Goal: Information Seeking & Learning: Learn about a topic

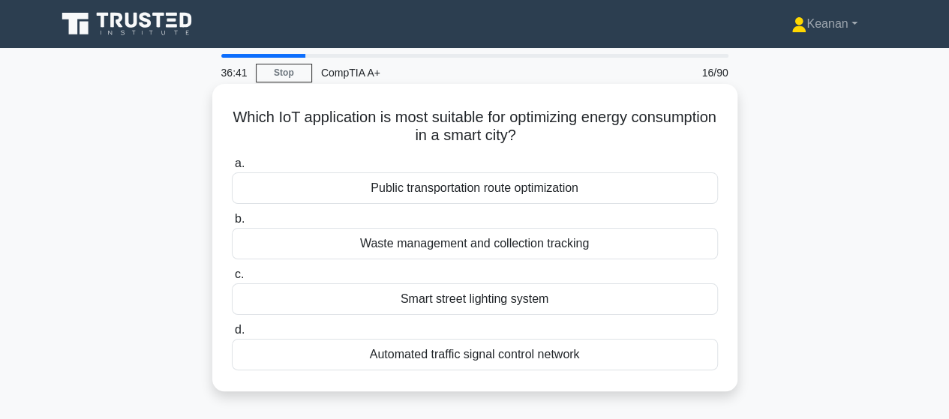
click at [511, 302] on div "Smart street lighting system" at bounding box center [475, 298] width 486 height 31
click at [232, 280] on input "c. Smart street lighting system" at bounding box center [232, 275] width 0 height 10
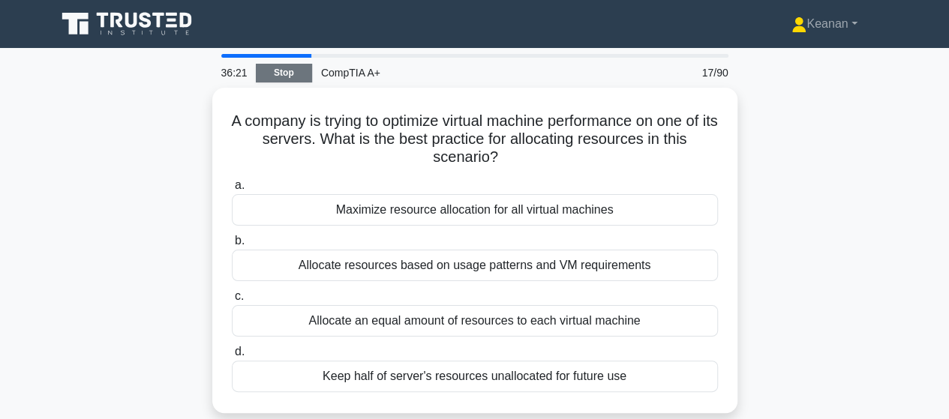
click at [307, 79] on link "Stop" at bounding box center [284, 73] width 56 height 19
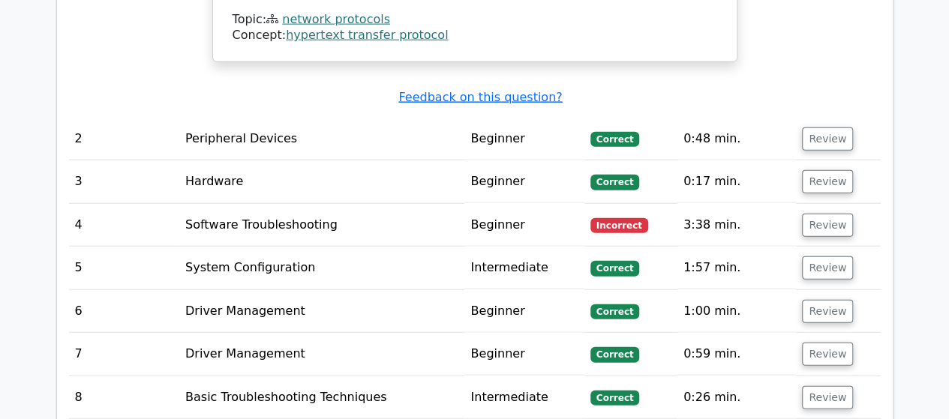
scroll to position [1737, 0]
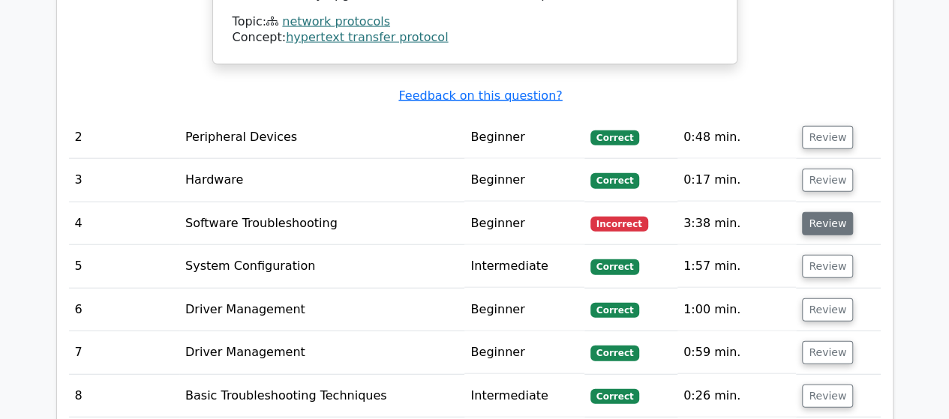
click at [832, 212] on button "Review" at bounding box center [827, 223] width 51 height 23
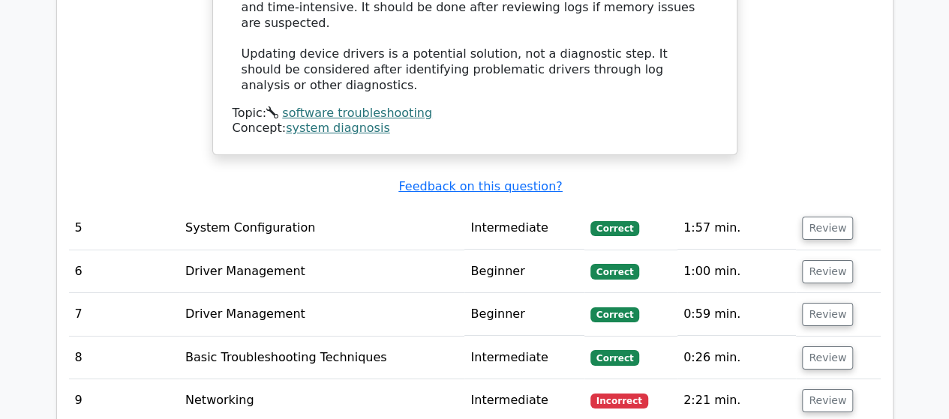
scroll to position [2602, 0]
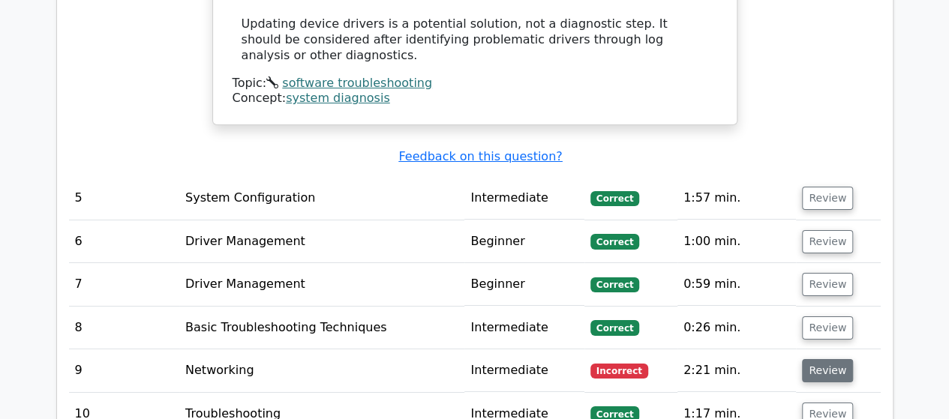
click at [820, 359] on button "Review" at bounding box center [827, 370] width 51 height 23
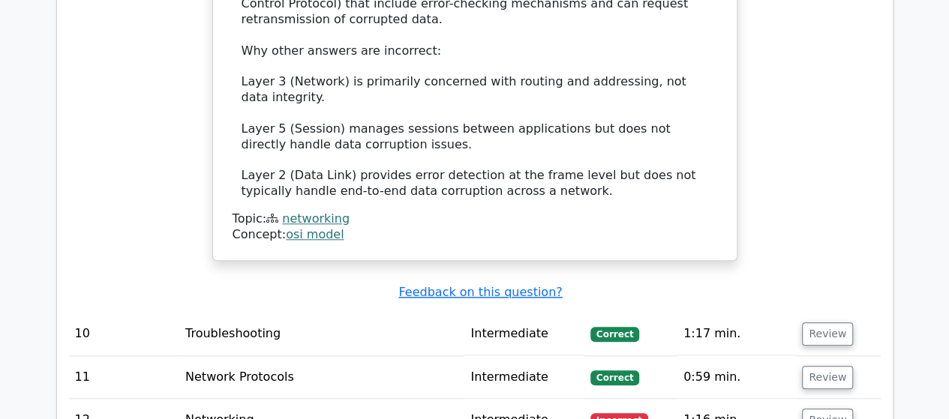
scroll to position [3583, 0]
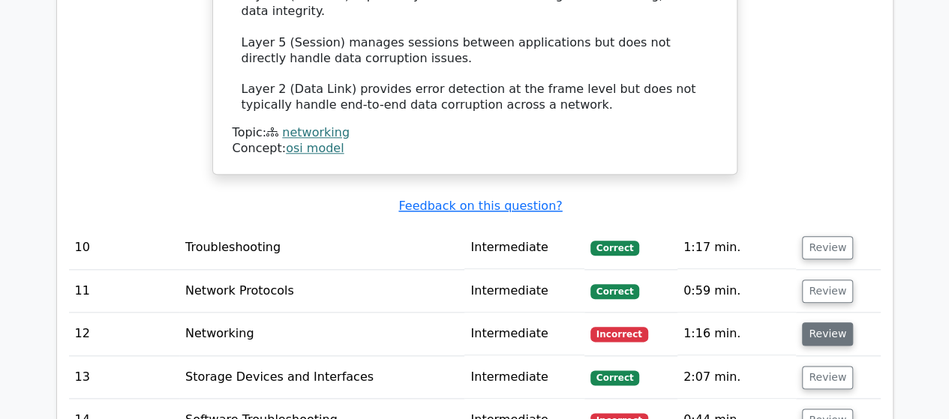
click at [828, 322] on button "Review" at bounding box center [827, 333] width 51 height 23
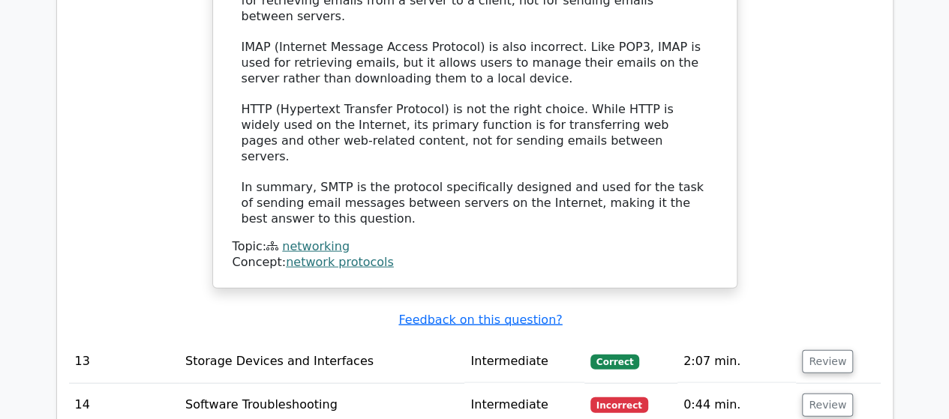
scroll to position [4423, 0]
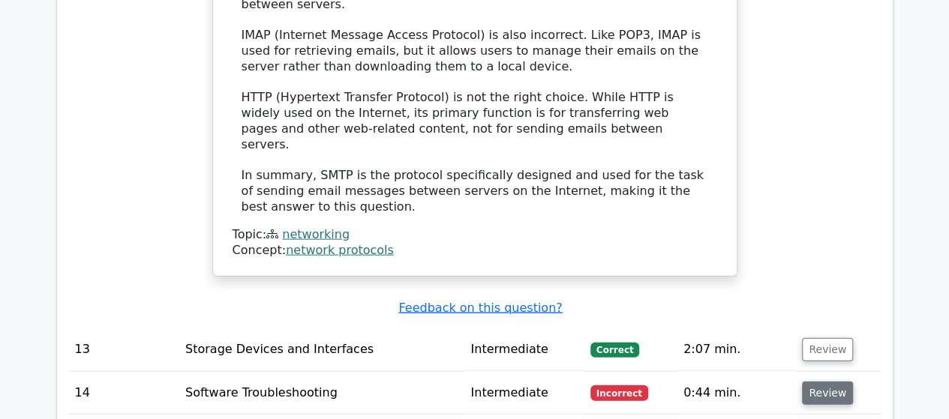
click at [824, 382] on button "Review" at bounding box center [827, 393] width 51 height 23
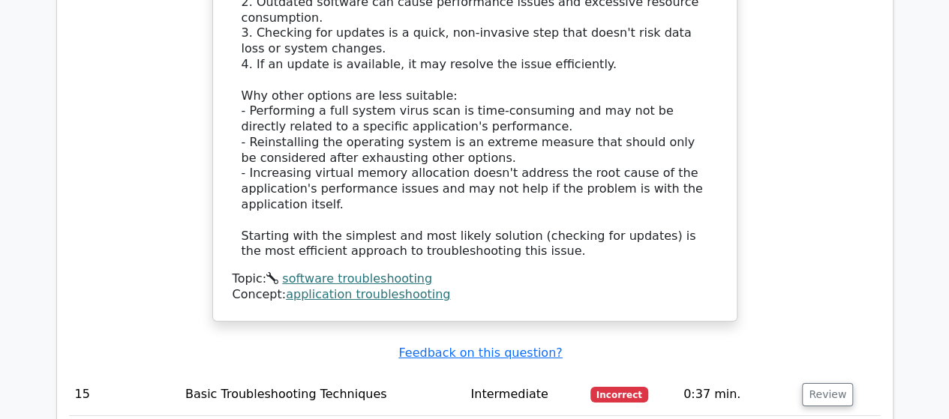
scroll to position [5293, 0]
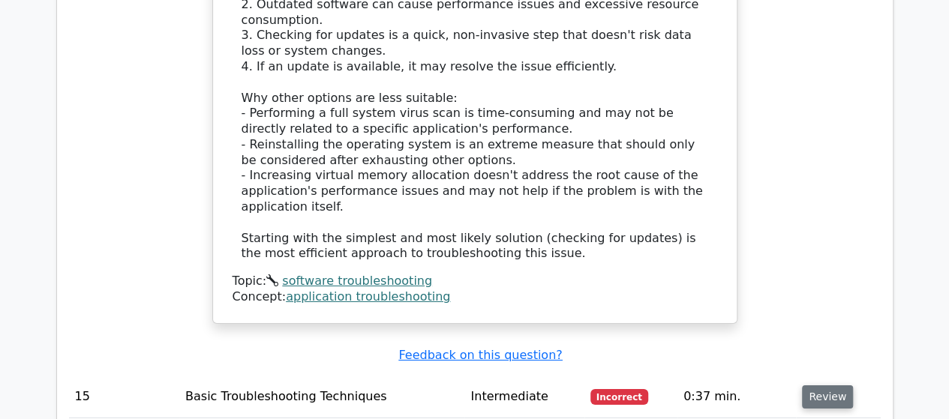
click at [825, 385] on button "Review" at bounding box center [827, 396] width 51 height 23
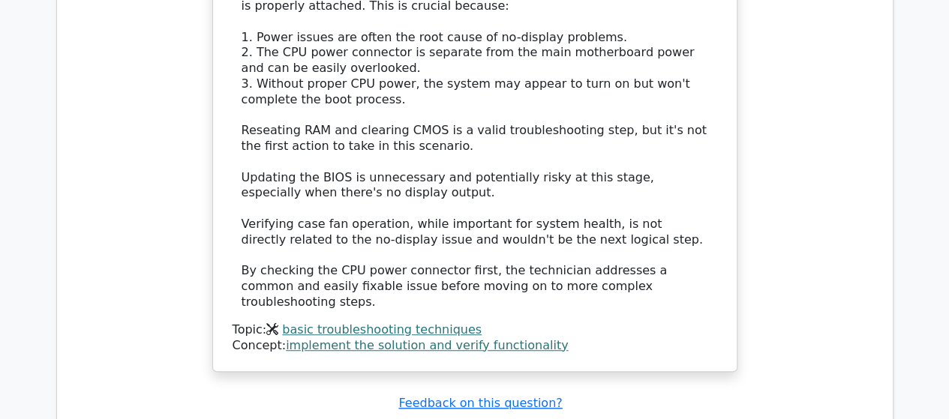
scroll to position [6073, 0]
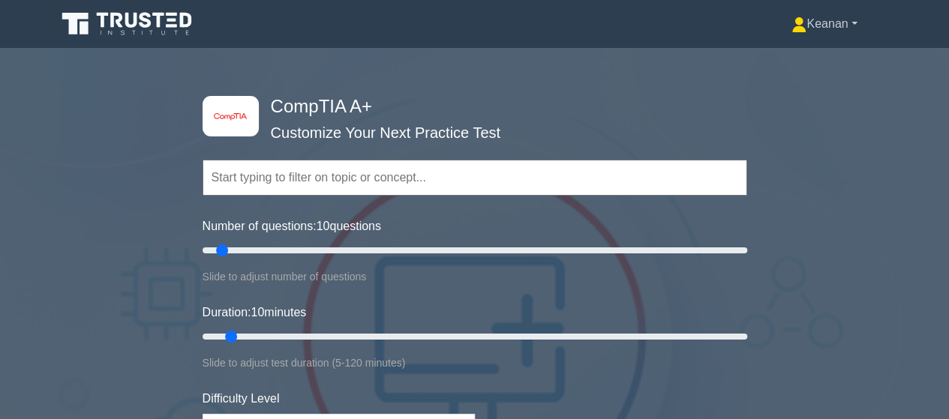
click at [822, 19] on link "Keanan" at bounding box center [823, 24] width 137 height 30
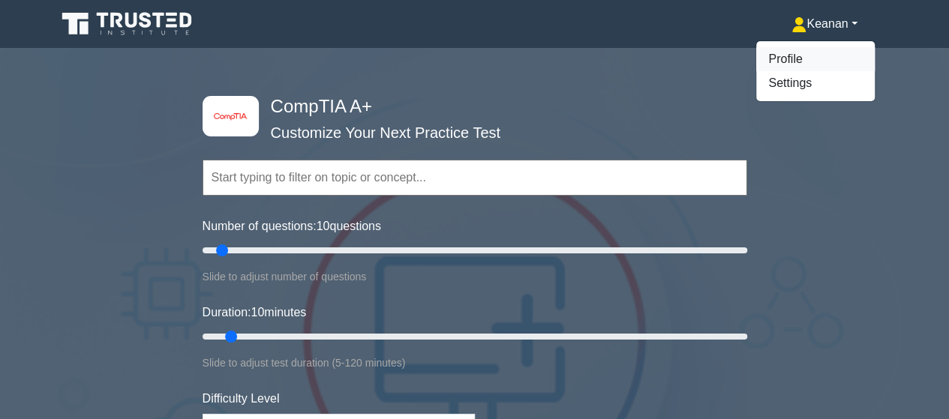
click at [814, 66] on link "Profile" at bounding box center [815, 59] width 118 height 24
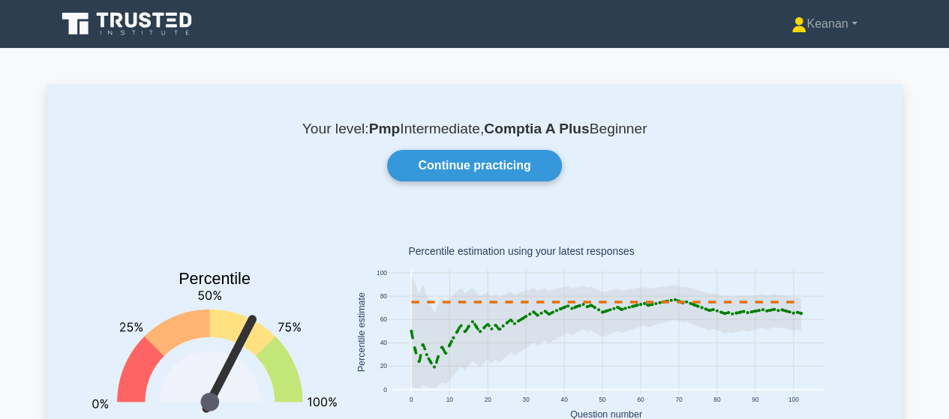
drag, startPoint x: 298, startPoint y: 127, endPoint x: 650, endPoint y: 130, distance: 351.7
click at [650, 130] on p "Your level: Pmp Intermediate, Comptia A Plus Beginner" at bounding box center [474, 129] width 783 height 18
copy p "Your level: Pmp Intermediate, Comptia A Plus Beginner"
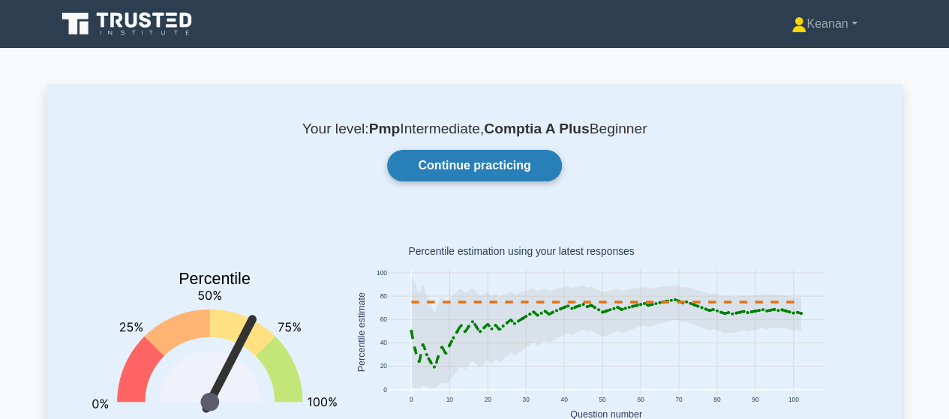
click at [490, 171] on link "Continue practicing" at bounding box center [474, 165] width 174 height 31
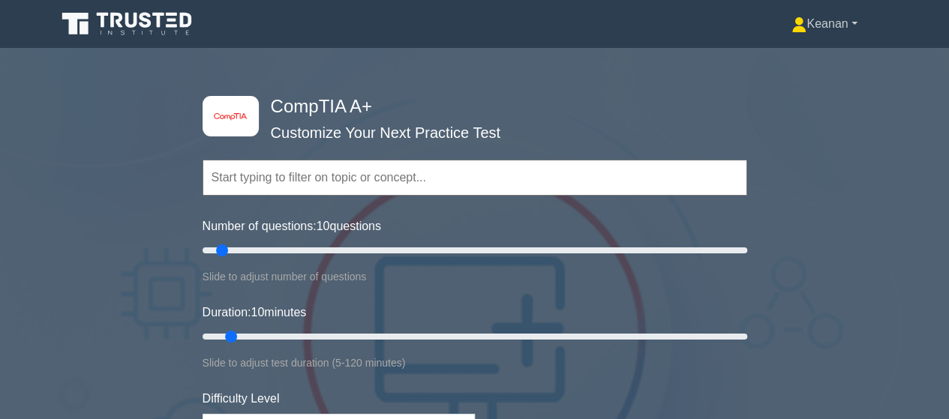
click at [825, 28] on link "Keanan" at bounding box center [823, 24] width 137 height 30
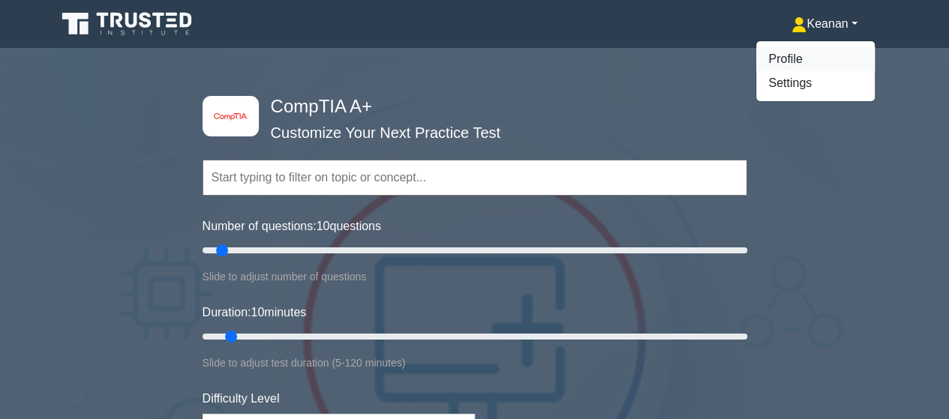
drag, startPoint x: 814, startPoint y: 46, endPoint x: 808, endPoint y: 56, distance: 12.1
click at [808, 56] on ul "Profile Settings" at bounding box center [815, 70] width 120 height 61
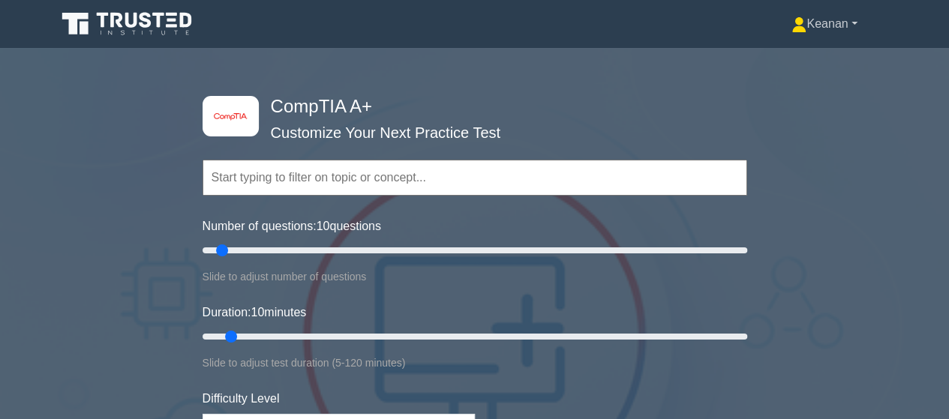
click at [802, 22] on link "Keanan" at bounding box center [823, 24] width 137 height 30
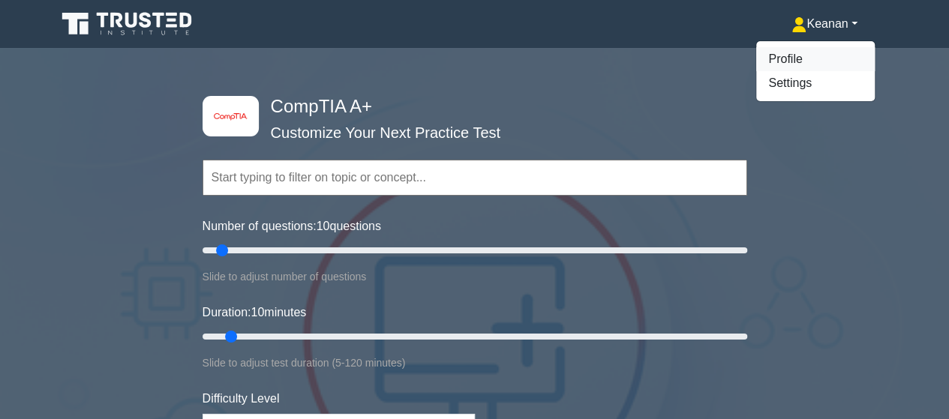
click at [781, 61] on link "Profile" at bounding box center [815, 59] width 118 height 24
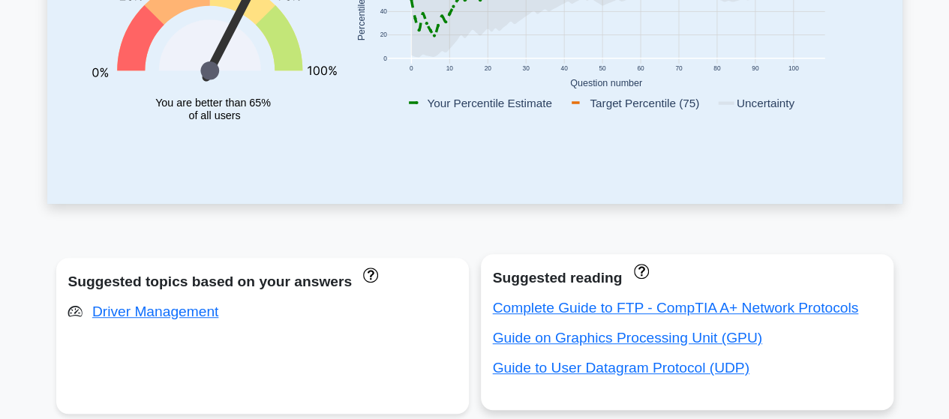
scroll to position [338, 0]
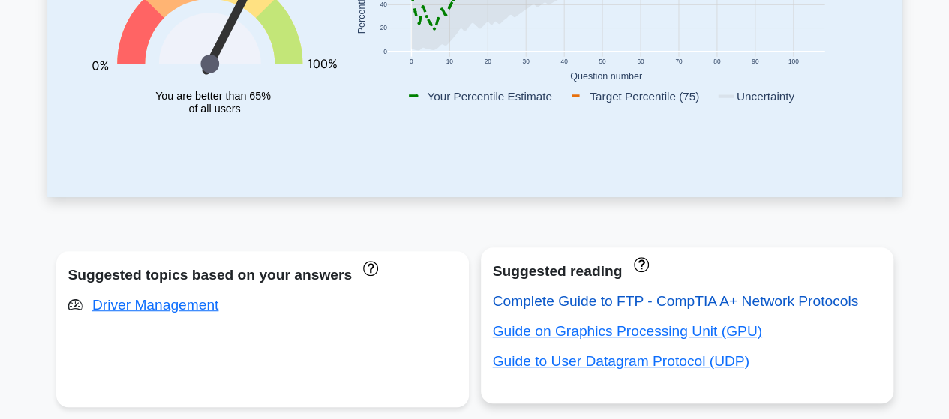
click at [547, 304] on link "Complete Guide to FTP - CompTIA A+ Network Protocols" at bounding box center [676, 301] width 366 height 16
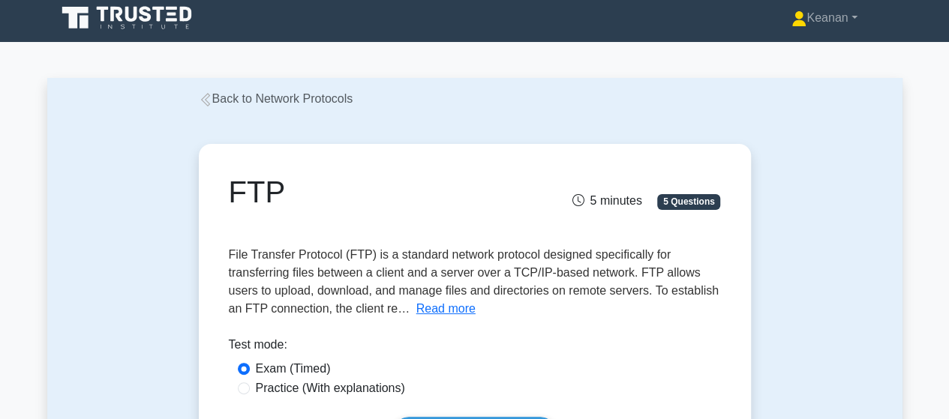
scroll to position [11, 0]
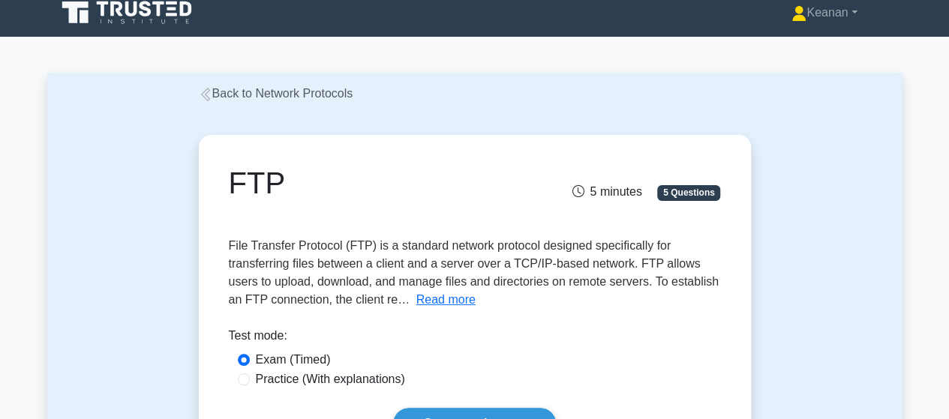
click at [262, 380] on label "Practice (With explanations)" at bounding box center [330, 379] width 149 height 18
click at [250, 380] on input "Practice (With explanations)" at bounding box center [244, 379] width 12 height 12
radio input "true"
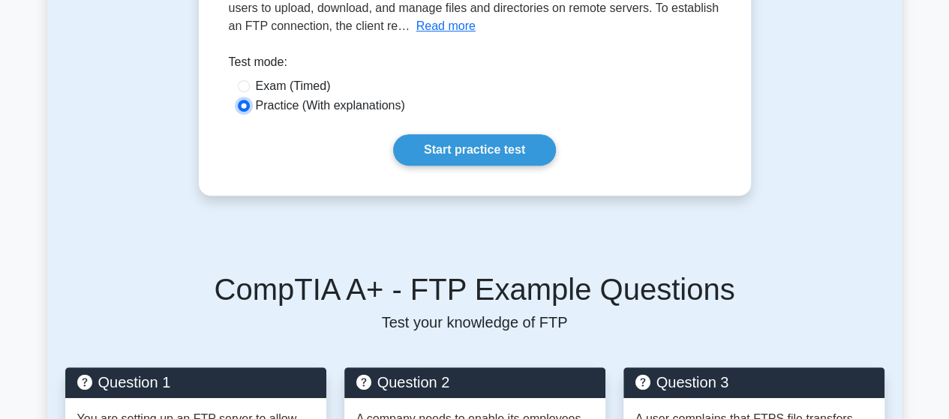
scroll to position [280, 0]
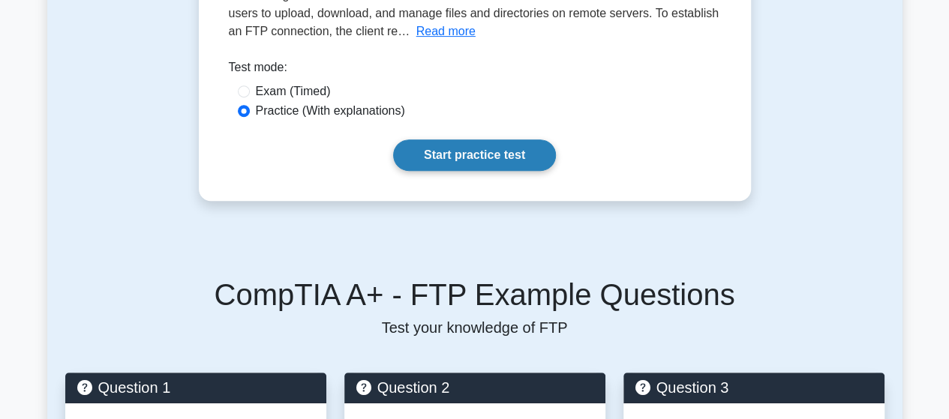
click at [474, 163] on link "Start practice test" at bounding box center [474, 154] width 163 height 31
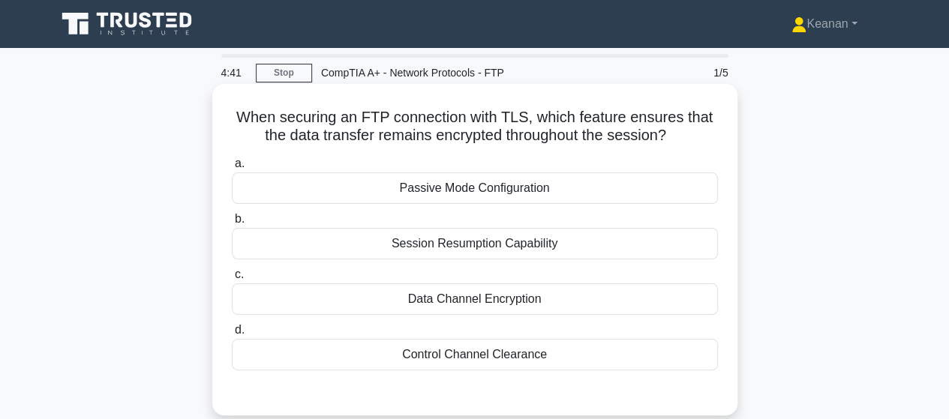
click at [503, 306] on div "Data Channel Encryption" at bounding box center [475, 298] width 486 height 31
click at [232, 280] on input "c. Data Channel Encryption" at bounding box center [232, 275] width 0 height 10
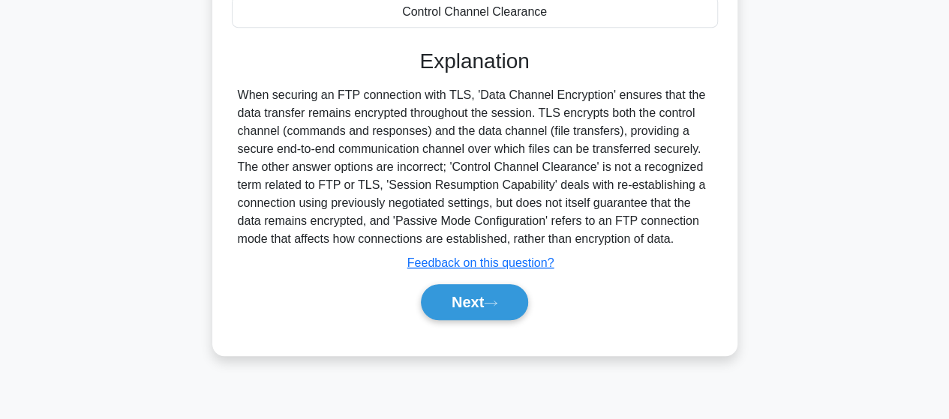
scroll to position [391, 0]
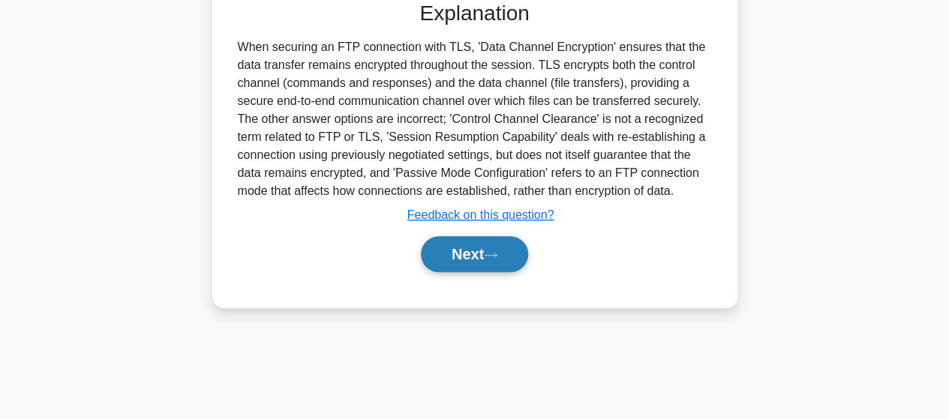
click at [486, 255] on button "Next" at bounding box center [474, 254] width 107 height 36
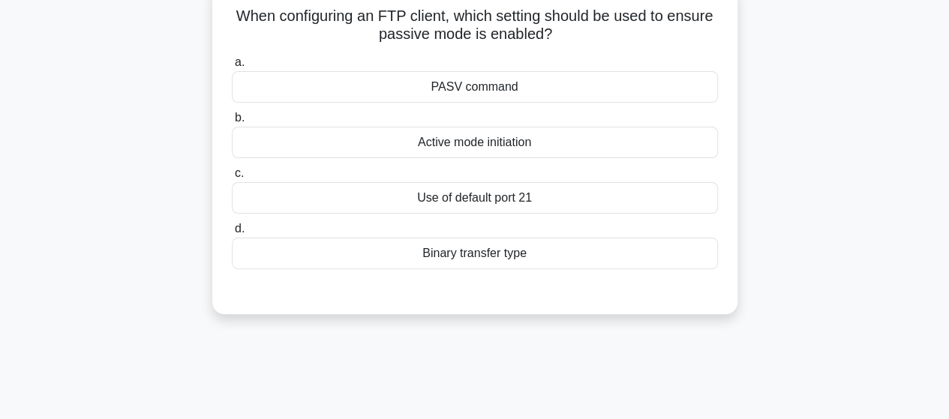
scroll to position [0, 0]
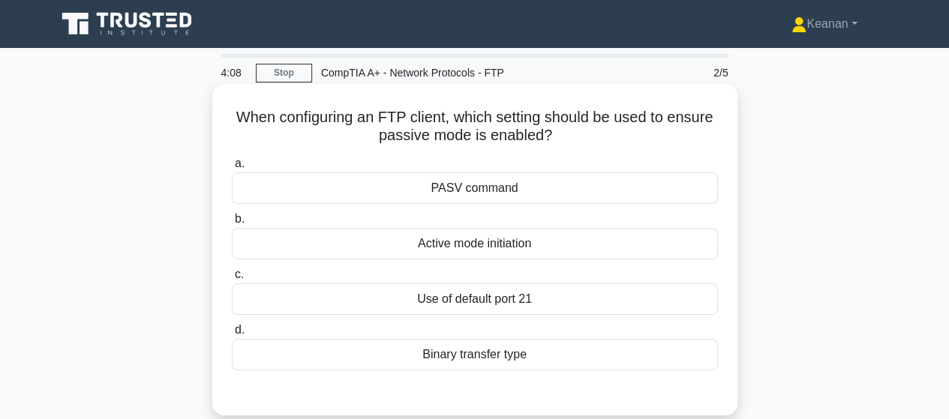
click at [477, 194] on div "PASV command" at bounding box center [475, 187] width 486 height 31
click at [232, 169] on input "a. PASV command" at bounding box center [232, 164] width 0 height 10
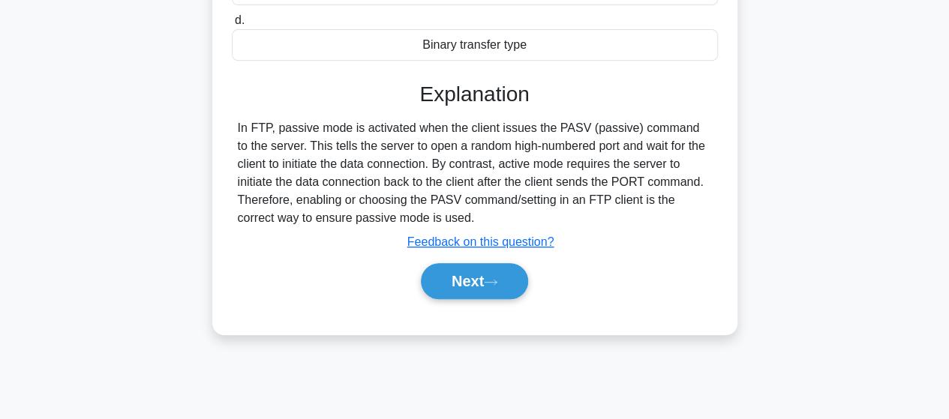
scroll to position [315, 0]
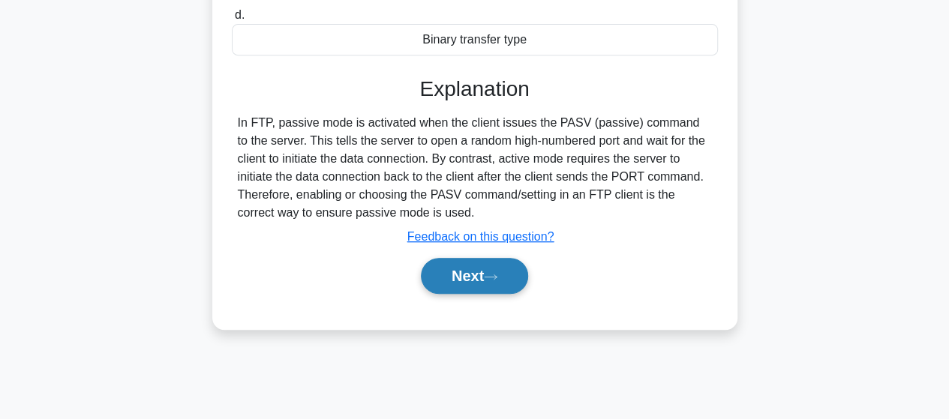
click at [466, 268] on button "Next" at bounding box center [474, 276] width 107 height 36
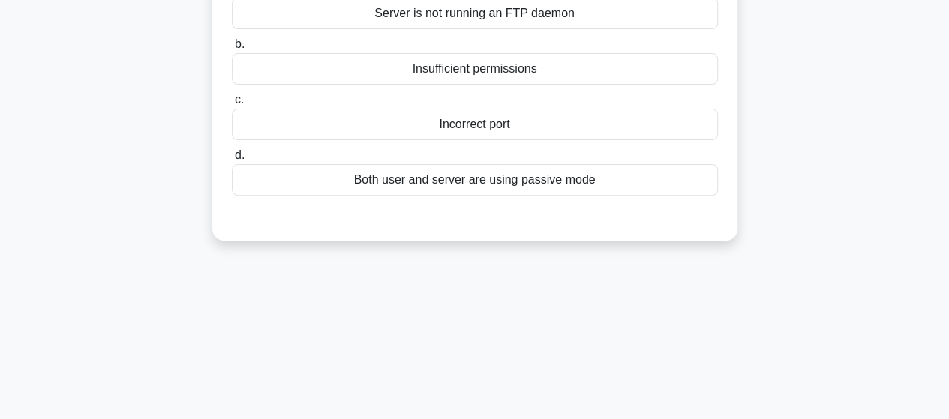
scroll to position [0, 0]
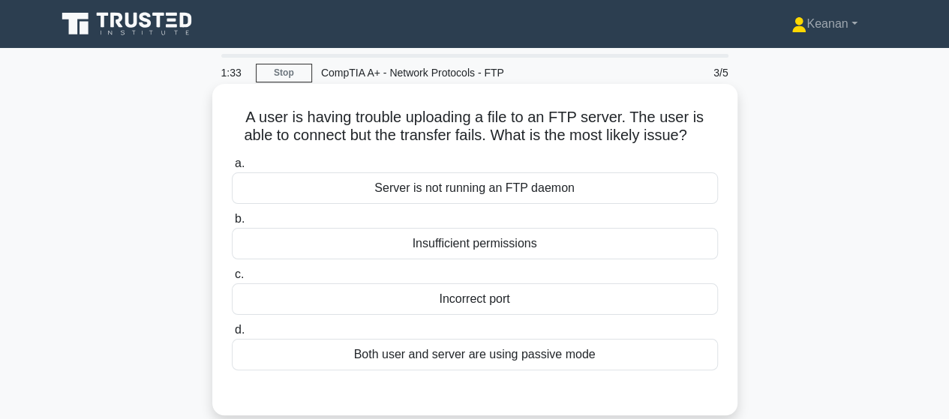
click at [460, 190] on div "Server is not running an FTP daemon" at bounding box center [475, 187] width 486 height 31
click at [232, 169] on input "a. Server is not running an FTP daemon" at bounding box center [232, 164] width 0 height 10
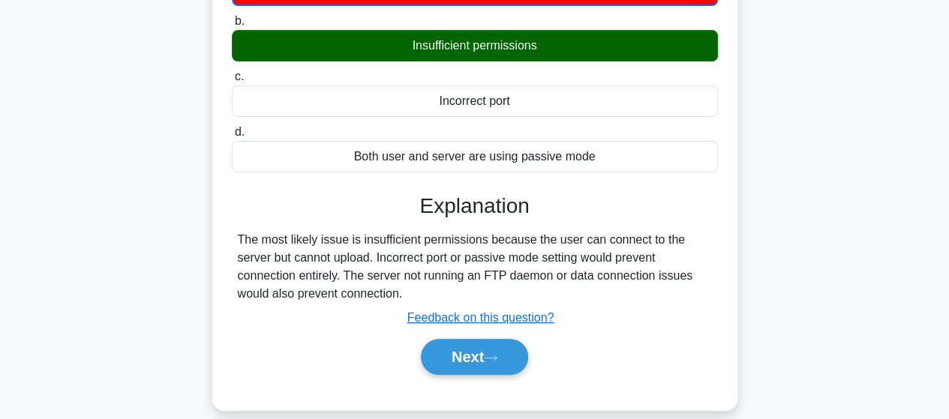
scroll to position [201, 0]
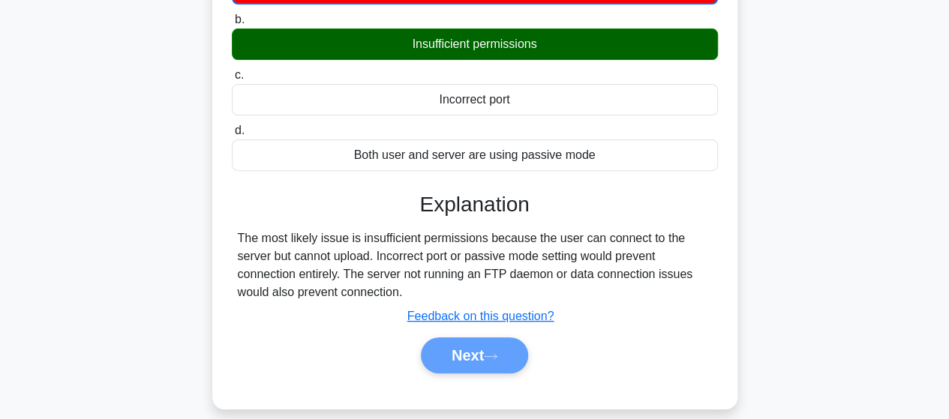
click at [465, 349] on div "Next" at bounding box center [475, 355] width 492 height 36
click at [483, 352] on div "Next" at bounding box center [475, 355] width 492 height 36
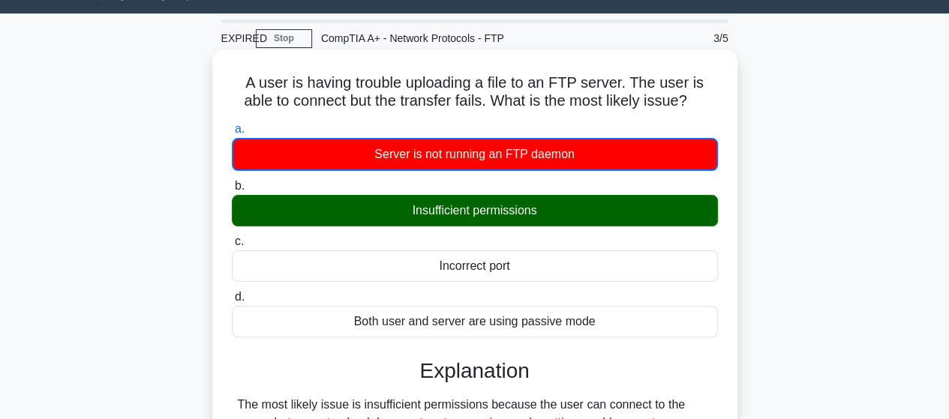
scroll to position [34, 0]
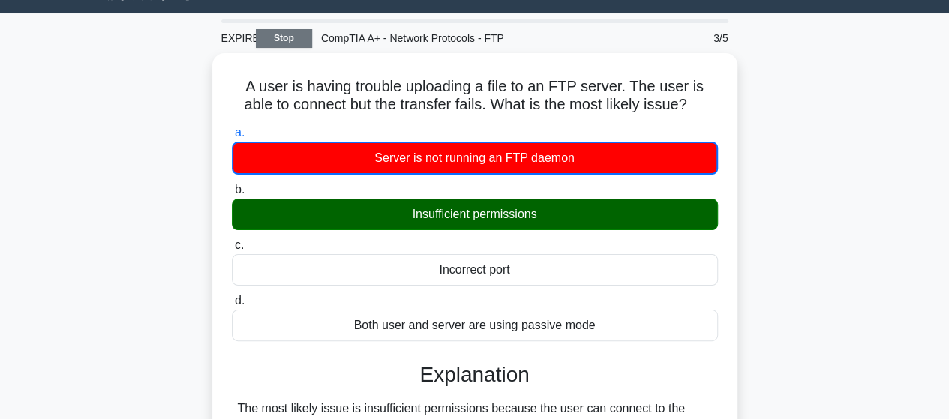
click at [298, 43] on link "Stop" at bounding box center [284, 38] width 56 height 19
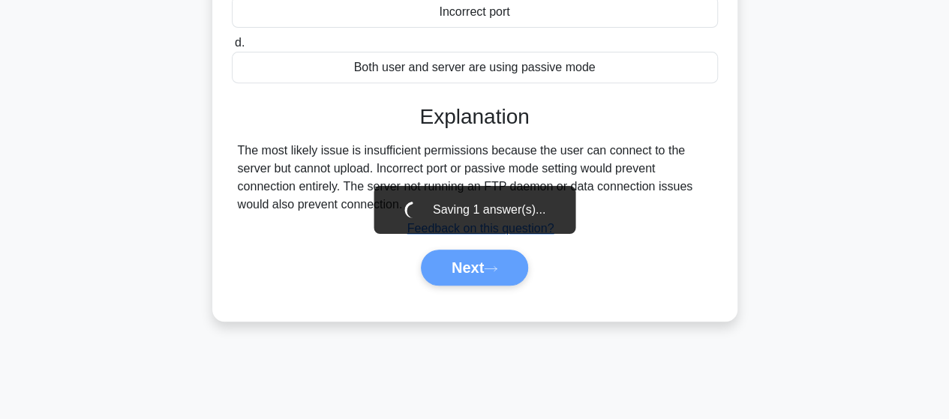
scroll to position [391, 0]
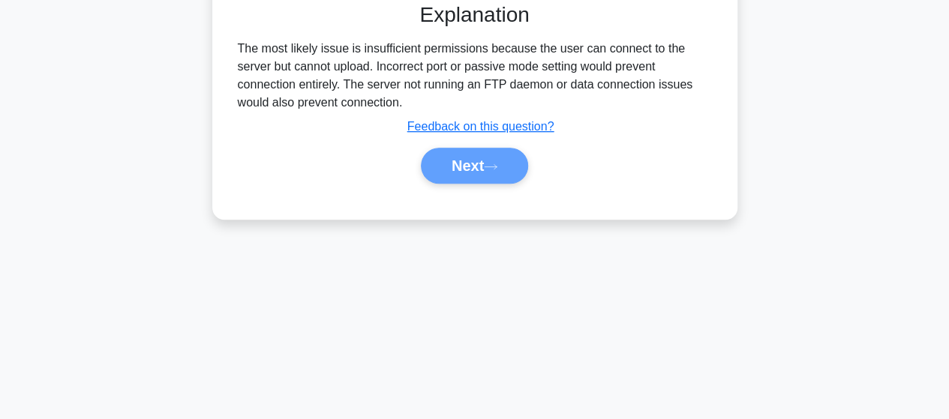
click at [516, 171] on div "Next" at bounding box center [475, 166] width 492 height 36
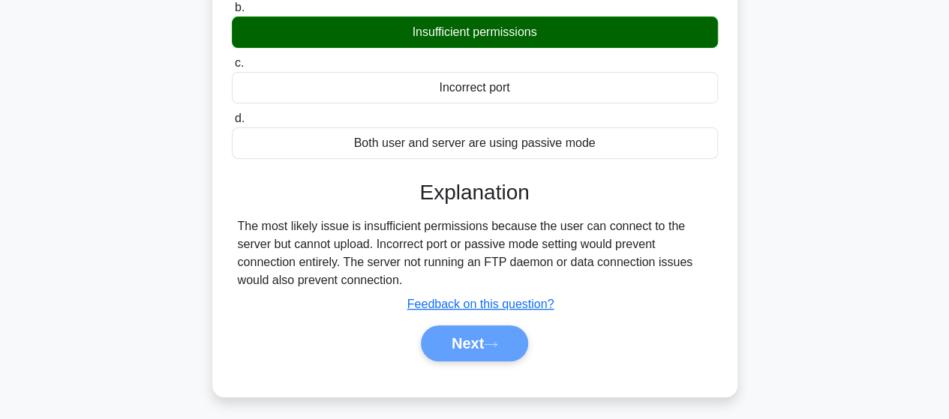
scroll to position [0, 0]
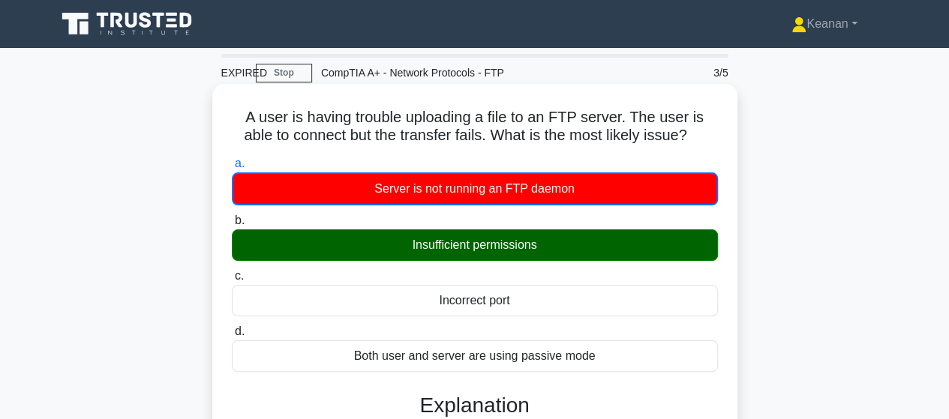
click at [532, 227] on label "b. Insufficient permissions" at bounding box center [475, 235] width 486 height 49
click at [232, 226] on input "b. Insufficient permissions" at bounding box center [232, 221] width 0 height 10
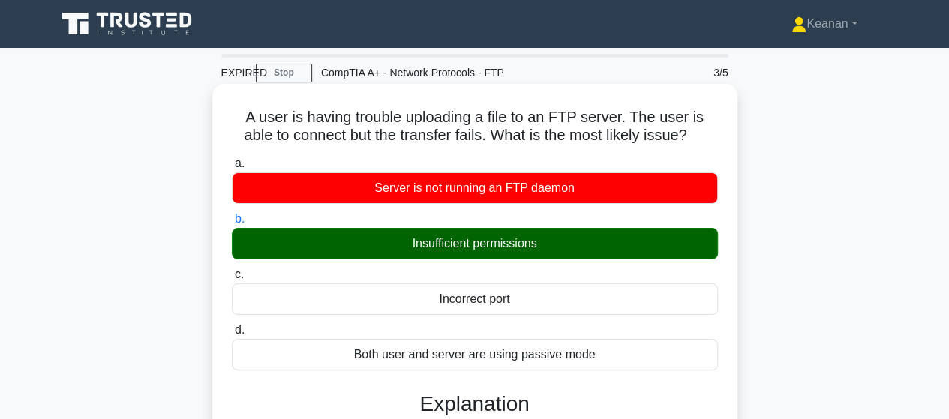
click at [520, 310] on div "Incorrect port" at bounding box center [475, 298] width 486 height 31
click at [232, 280] on input "c. Incorrect port" at bounding box center [232, 275] width 0 height 10
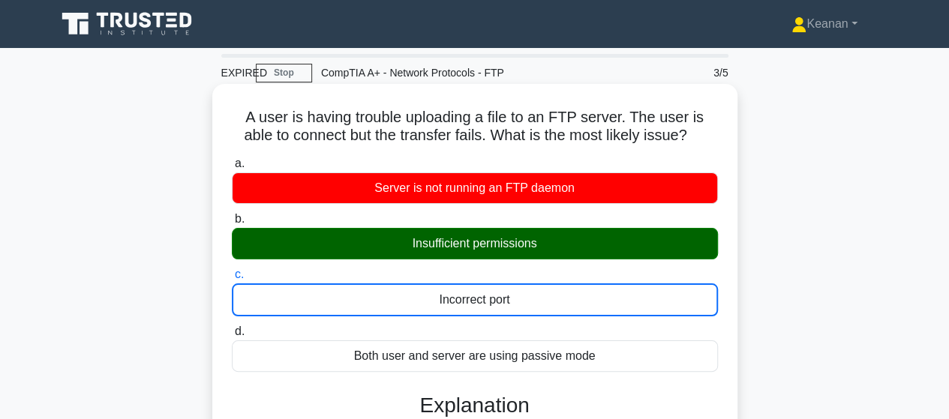
click at [520, 310] on div "Incorrect port" at bounding box center [475, 299] width 486 height 33
click at [232, 280] on input "c. Incorrect port" at bounding box center [232, 275] width 0 height 10
click at [523, 242] on div "Insufficient permissions" at bounding box center [475, 243] width 486 height 31
click at [232, 224] on input "b. Insufficient permissions" at bounding box center [232, 219] width 0 height 10
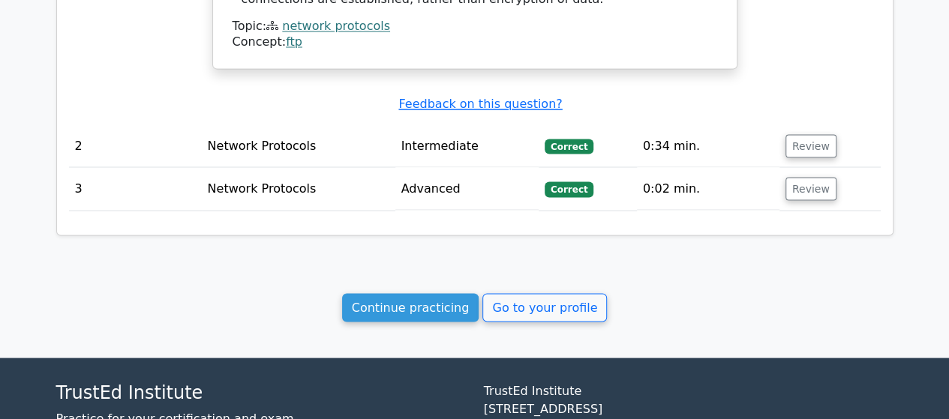
scroll to position [1384, 0]
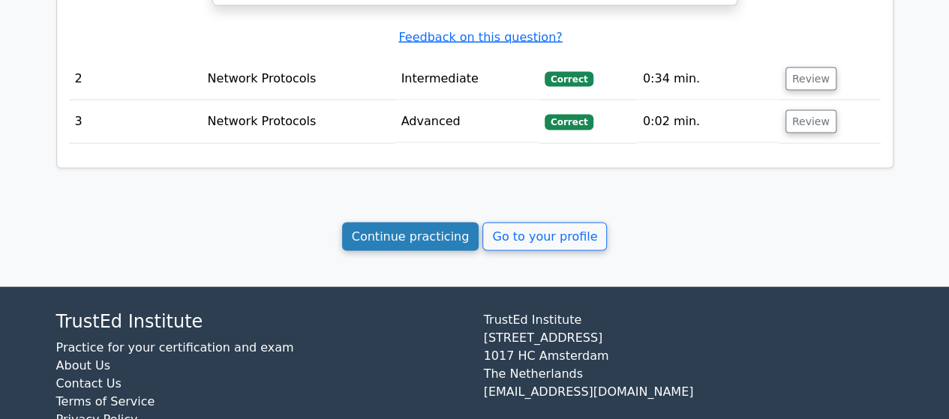
click at [425, 222] on link "Continue practicing" at bounding box center [410, 236] width 137 height 28
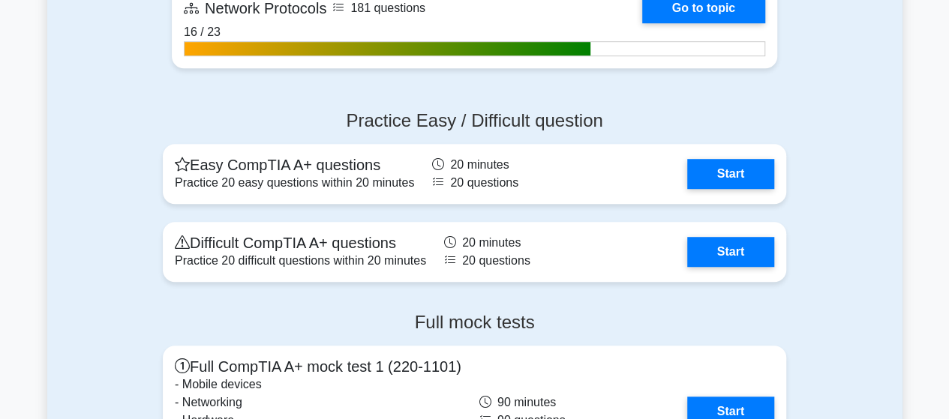
scroll to position [3339, 0]
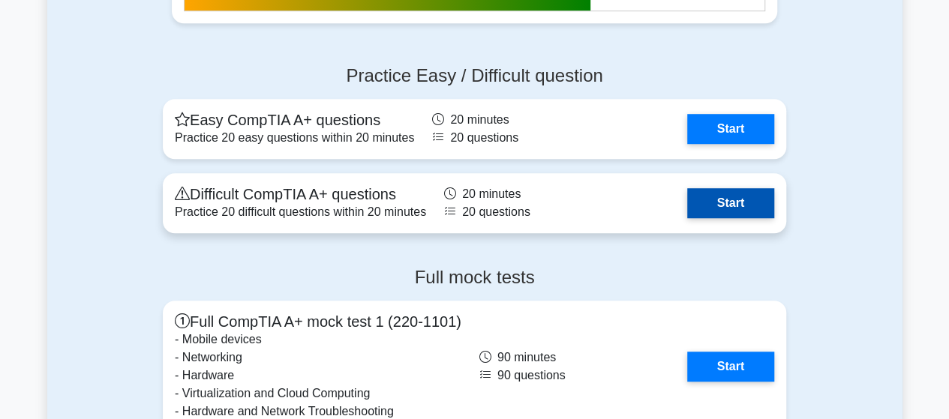
click at [715, 212] on link "Start" at bounding box center [730, 203] width 87 height 30
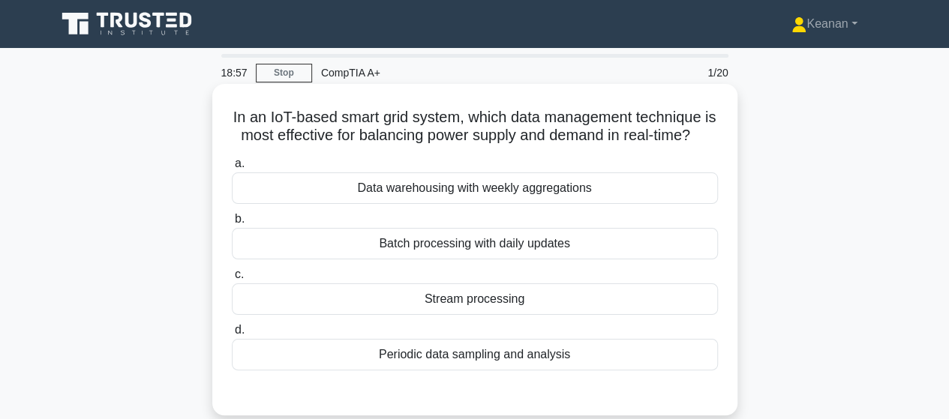
click at [537, 313] on div "Stream processing" at bounding box center [475, 298] width 486 height 31
click at [232, 280] on input "c. Stream processing" at bounding box center [232, 275] width 0 height 10
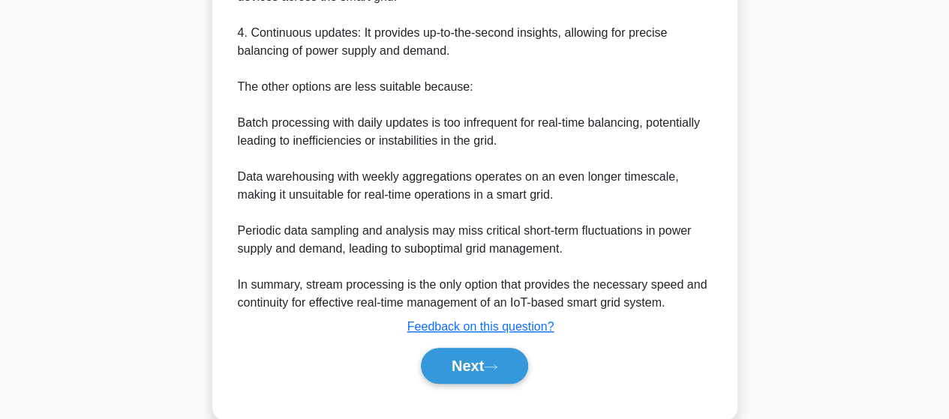
scroll to position [665, 0]
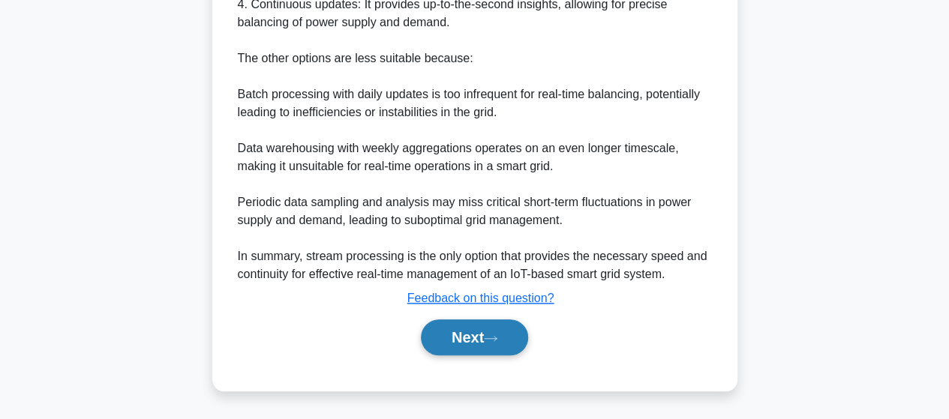
click at [490, 332] on button "Next" at bounding box center [474, 337] width 107 height 36
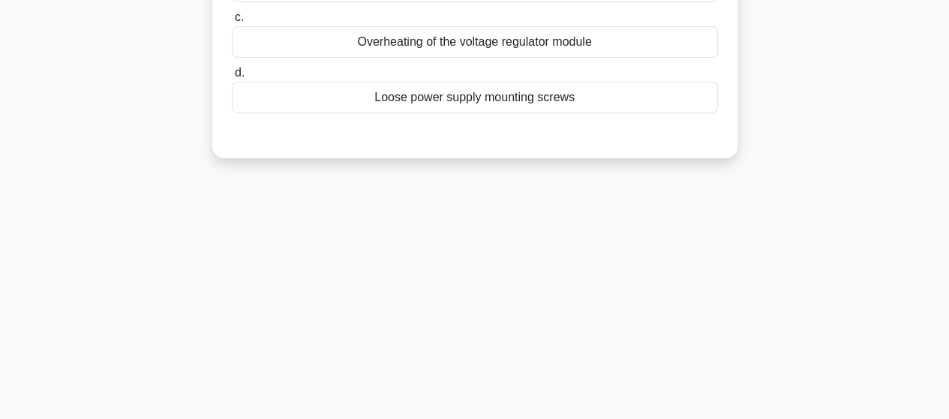
scroll to position [0, 0]
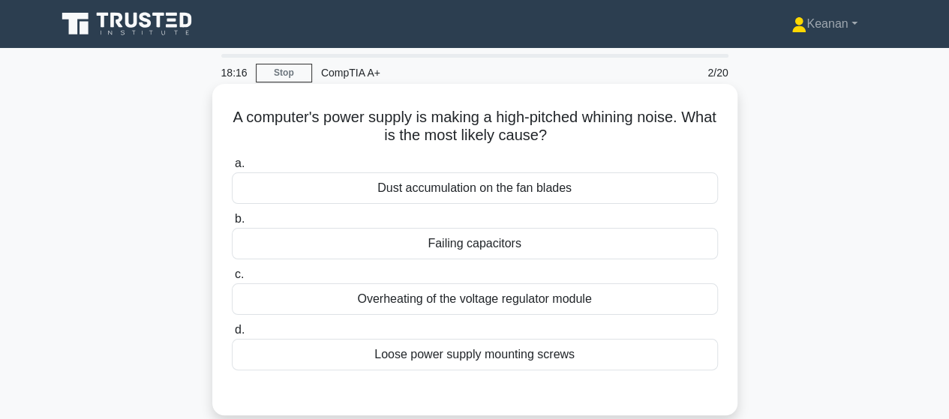
click at [490, 304] on div "Overheating of the voltage regulator module" at bounding box center [475, 298] width 486 height 31
click at [232, 280] on input "c. Overheating of the voltage regulator module" at bounding box center [232, 275] width 0 height 10
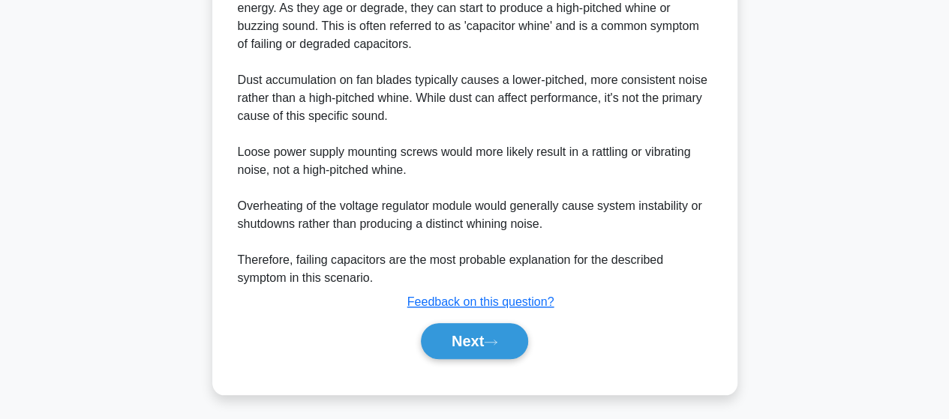
scroll to position [505, 0]
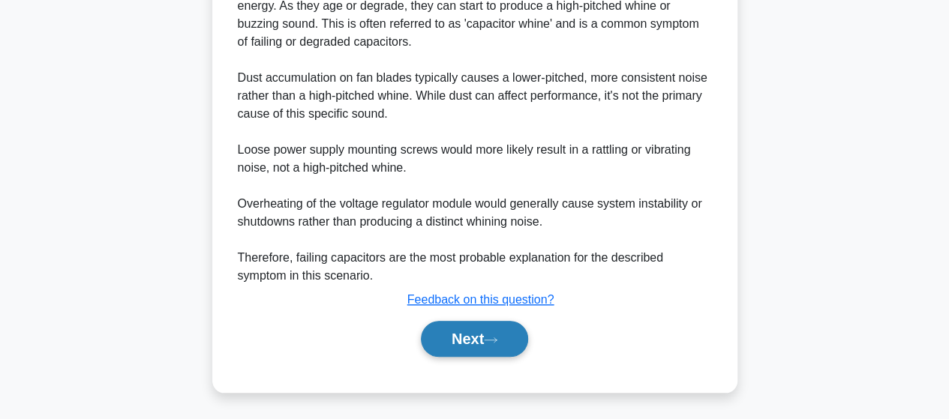
click at [484, 335] on button "Next" at bounding box center [474, 339] width 107 height 36
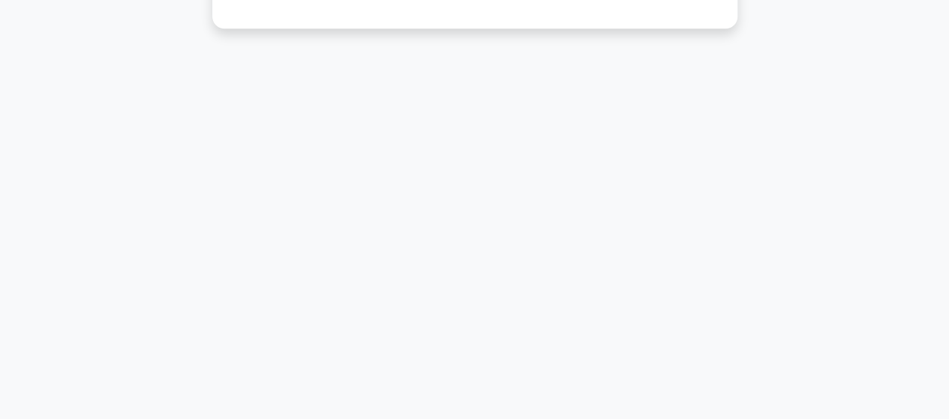
scroll to position [0, 0]
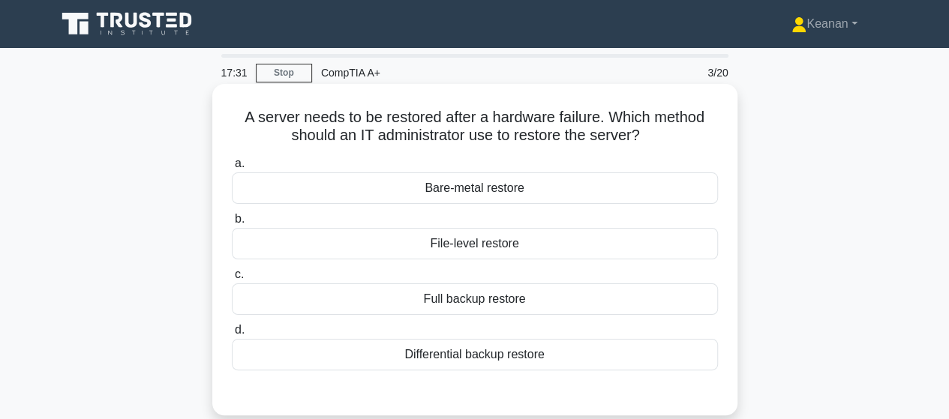
click at [457, 193] on div "Bare-metal restore" at bounding box center [475, 187] width 486 height 31
click at [232, 169] on input "a. Bare-metal restore" at bounding box center [232, 164] width 0 height 10
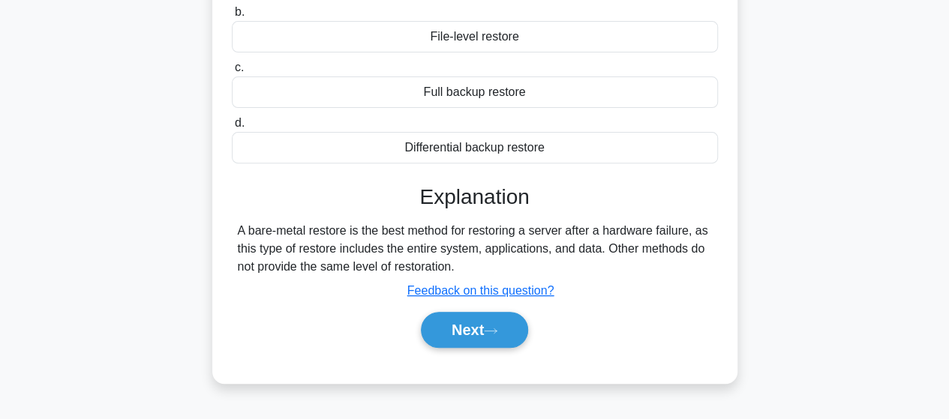
scroll to position [216, 0]
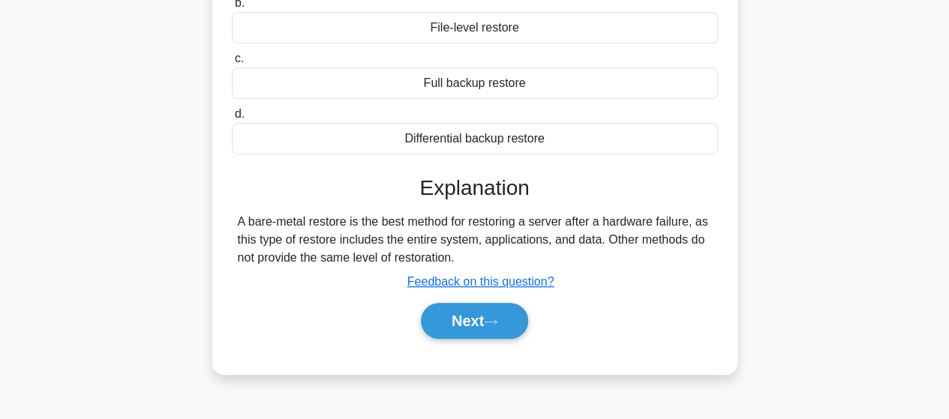
click at [475, 328] on button "Next" at bounding box center [474, 321] width 107 height 36
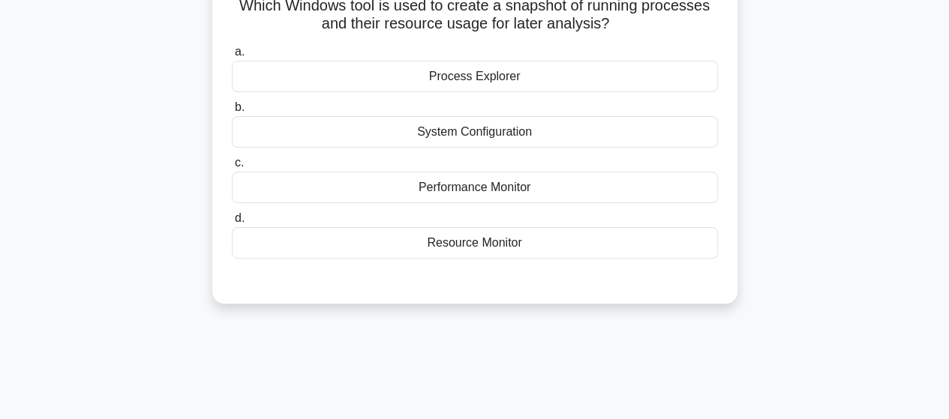
scroll to position [17, 0]
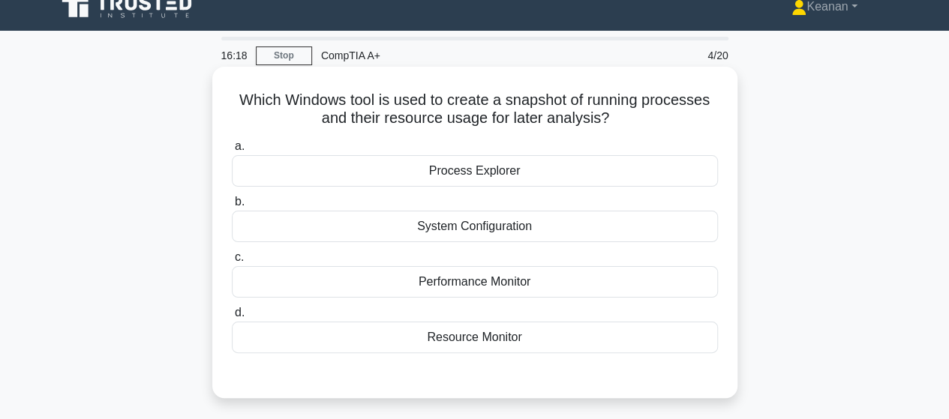
click at [482, 168] on div "Process Explorer" at bounding box center [475, 170] width 486 height 31
click at [232, 151] on input "a. Process Explorer" at bounding box center [232, 147] width 0 height 10
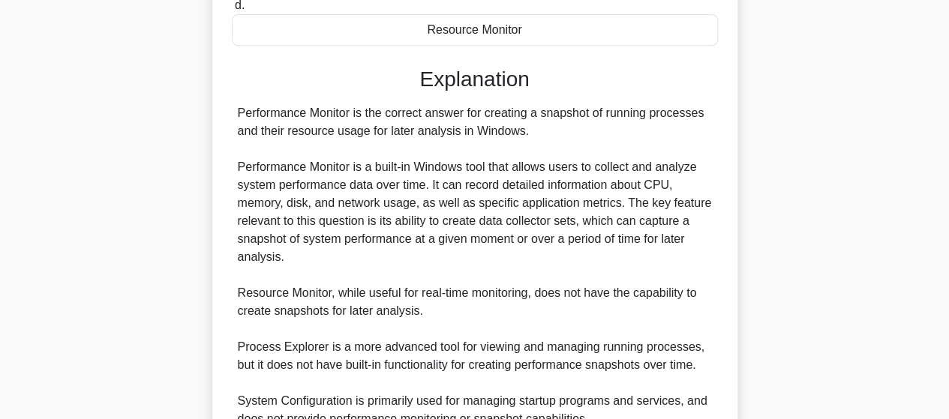
scroll to position [469, 0]
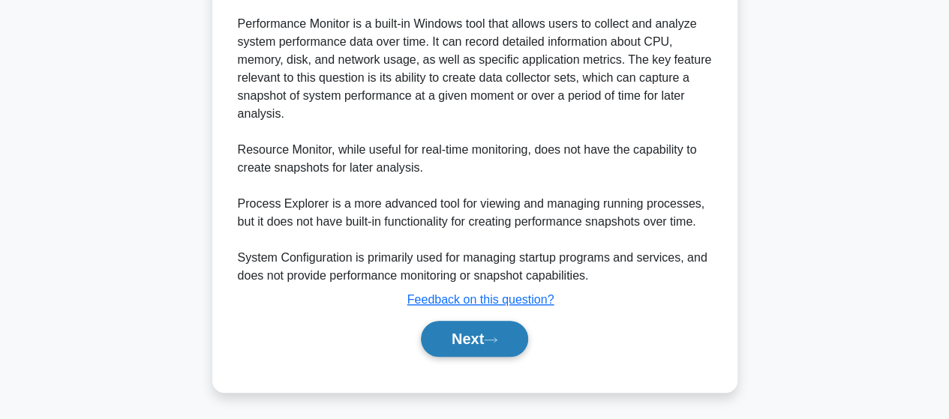
click at [497, 342] on icon at bounding box center [490, 340] width 13 height 8
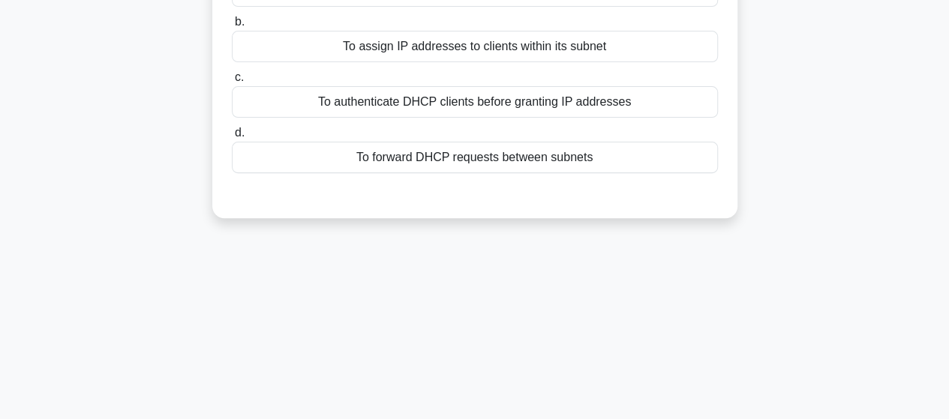
scroll to position [0, 0]
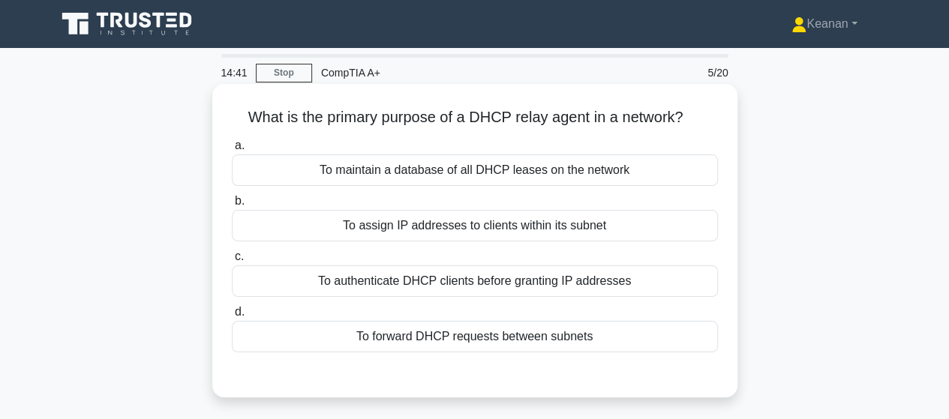
click at [494, 229] on div "To assign IP addresses to clients within its subnet" at bounding box center [475, 225] width 486 height 31
click at [232, 206] on input "b. To assign IP addresses to clients within its subnet" at bounding box center [232, 201] width 0 height 10
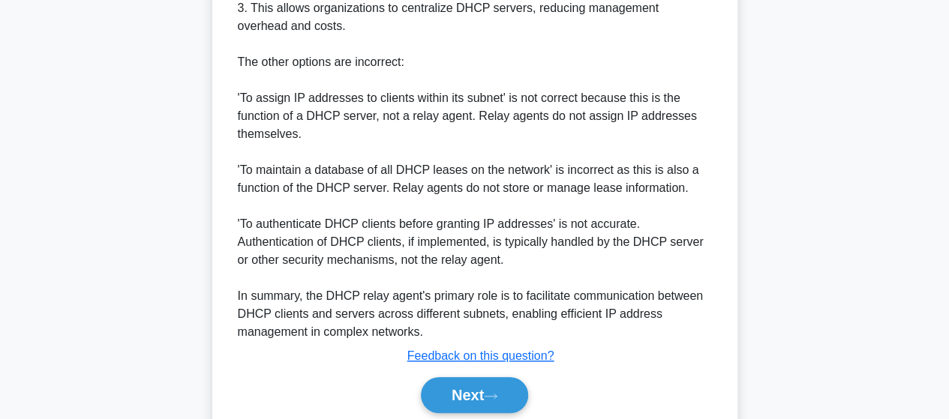
scroll to position [542, 0]
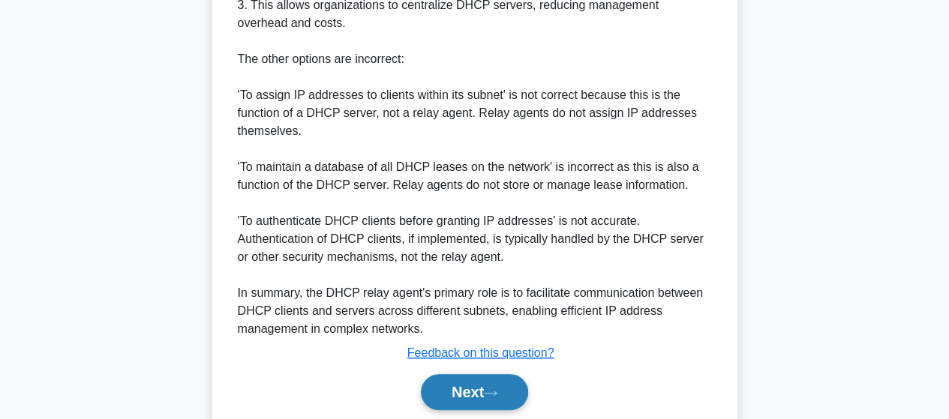
click at [487, 383] on button "Next" at bounding box center [474, 392] width 107 height 36
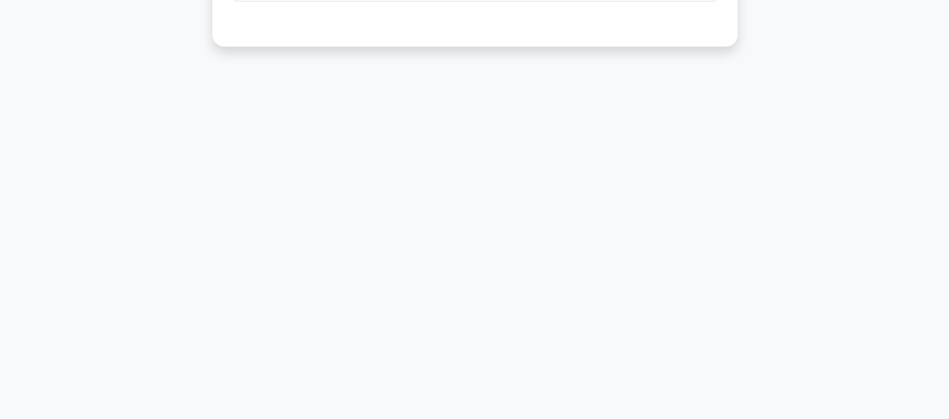
scroll to position [0, 0]
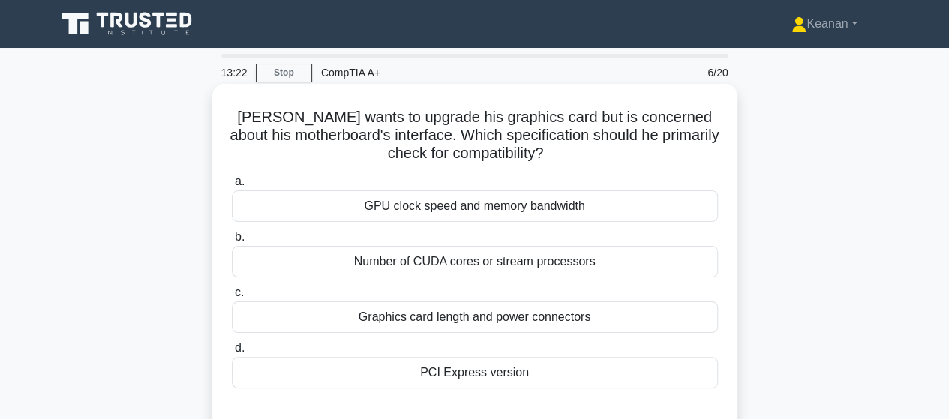
click at [494, 322] on div "Graphics card length and power connectors" at bounding box center [475, 316] width 486 height 31
click at [232, 298] on input "c. Graphics card length and power connectors" at bounding box center [232, 293] width 0 height 10
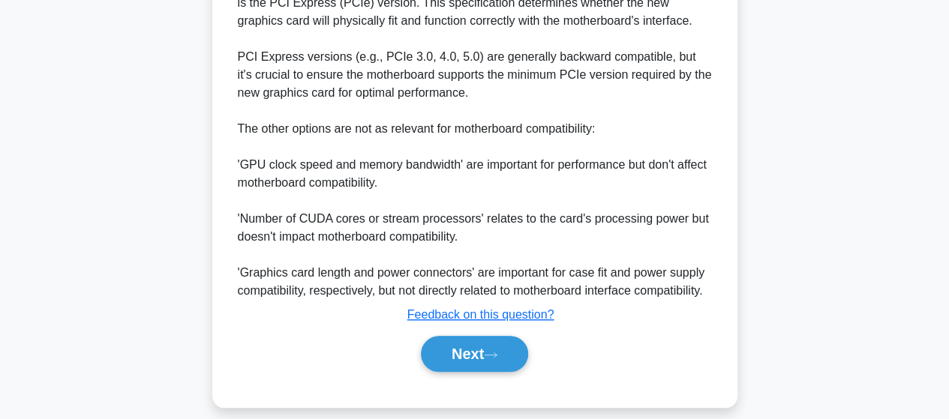
scroll to position [559, 0]
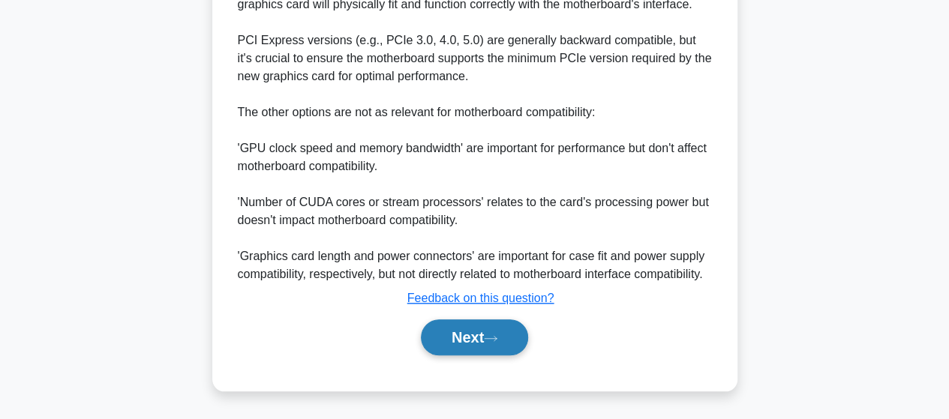
click at [481, 352] on button "Next" at bounding box center [474, 337] width 107 height 36
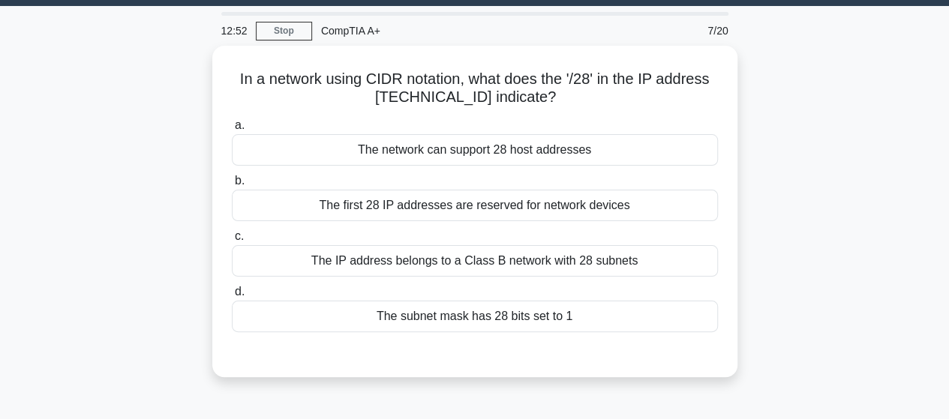
scroll to position [0, 0]
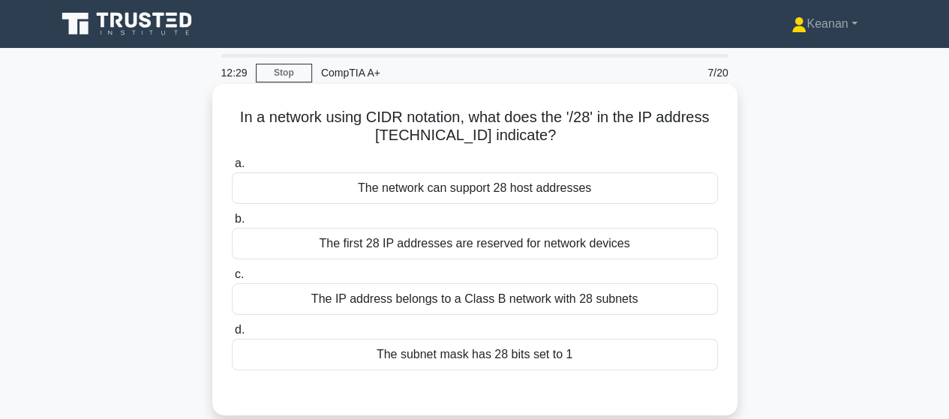
click at [499, 353] on div "The subnet mask has 28 bits set to 1" at bounding box center [475, 354] width 486 height 31
click at [232, 335] on input "d. The subnet mask has 28 bits set to 1" at bounding box center [232, 330] width 0 height 10
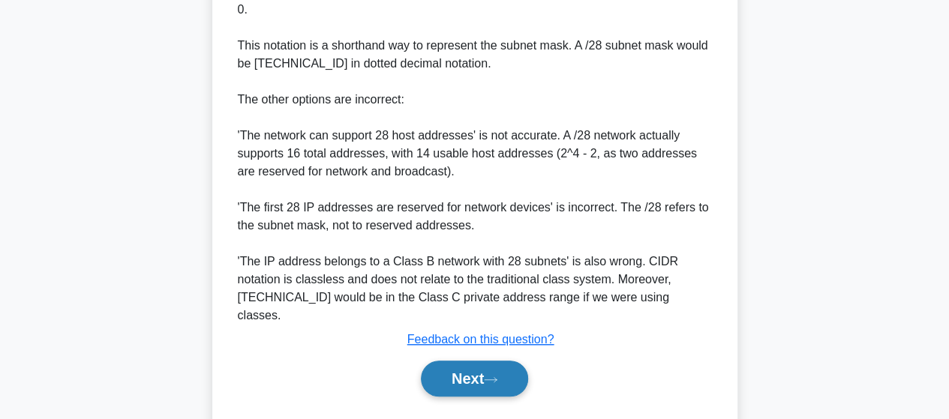
scroll to position [521, 0]
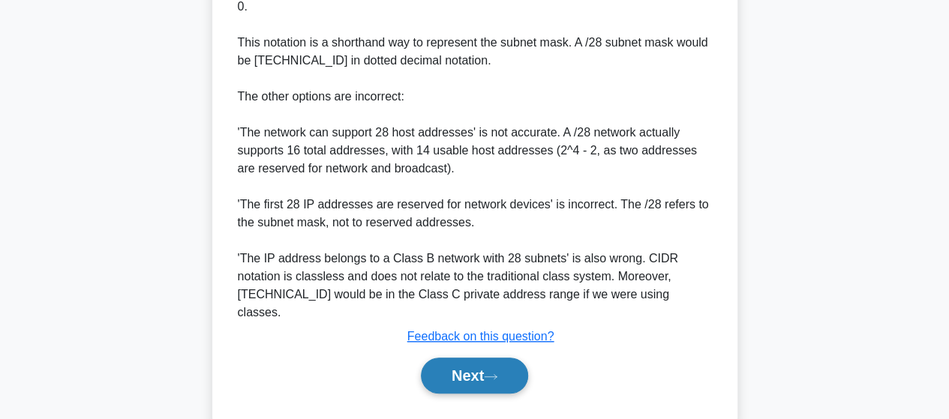
click at [492, 358] on button "Next" at bounding box center [474, 376] width 107 height 36
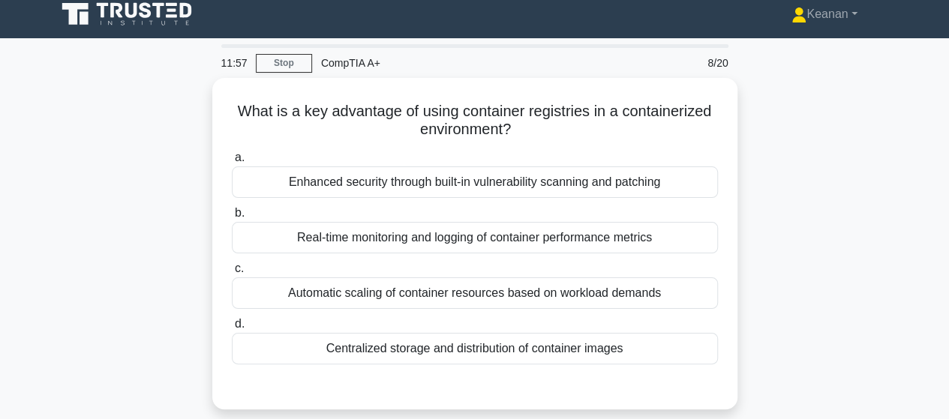
scroll to position [0, 0]
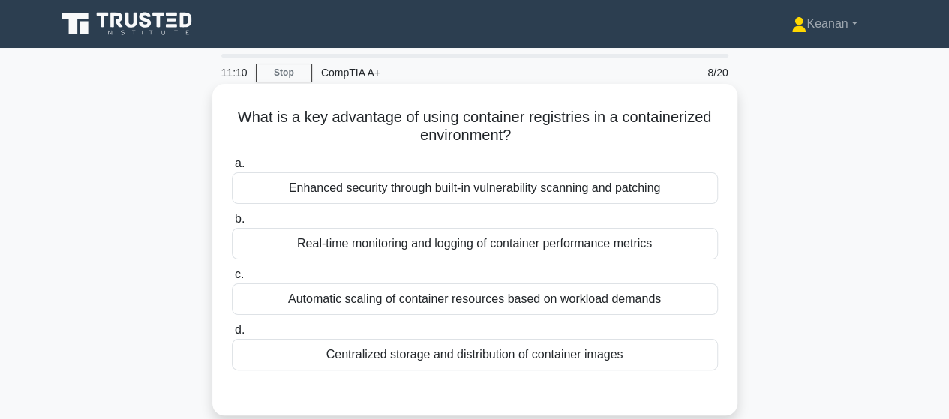
click at [517, 304] on div "Automatic scaling of container resources based on workload demands" at bounding box center [475, 298] width 486 height 31
click at [232, 280] on input "c. Automatic scaling of container resources based on workload demands" at bounding box center [232, 275] width 0 height 10
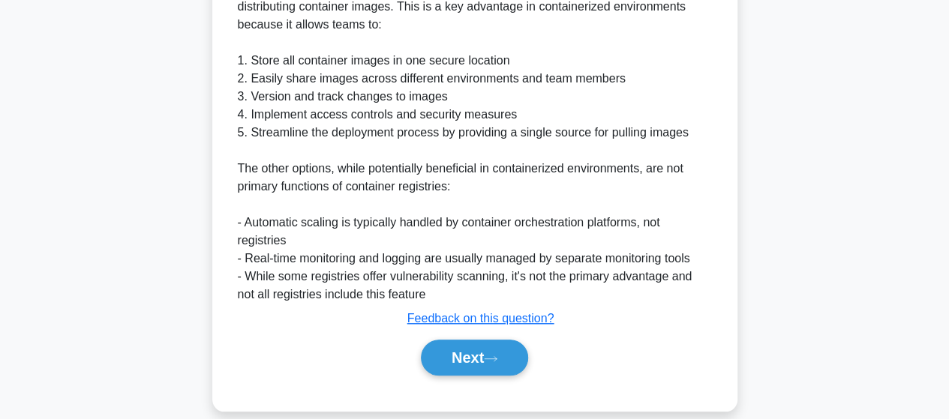
scroll to position [505, 0]
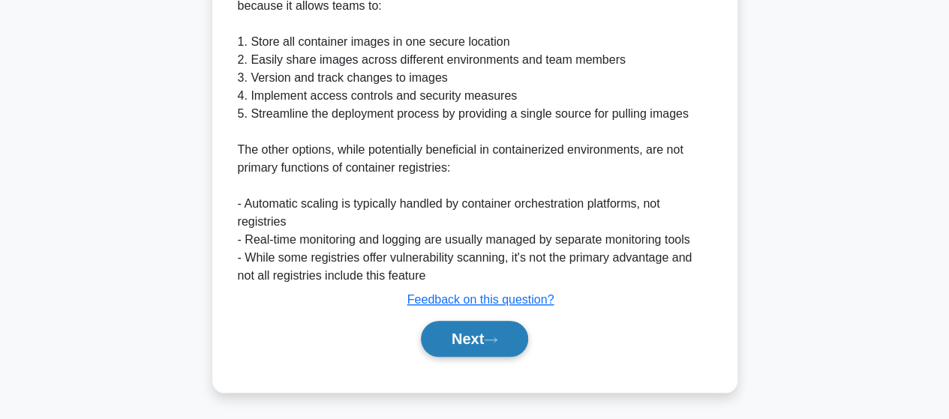
click at [484, 327] on button "Next" at bounding box center [474, 339] width 107 height 36
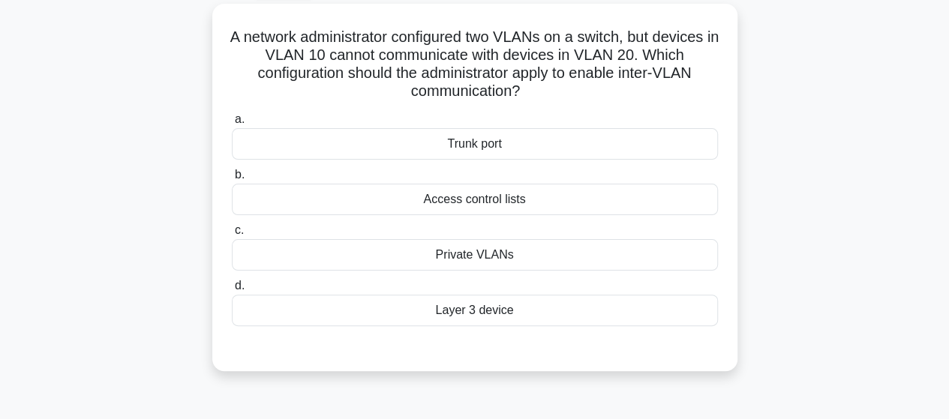
scroll to position [0, 0]
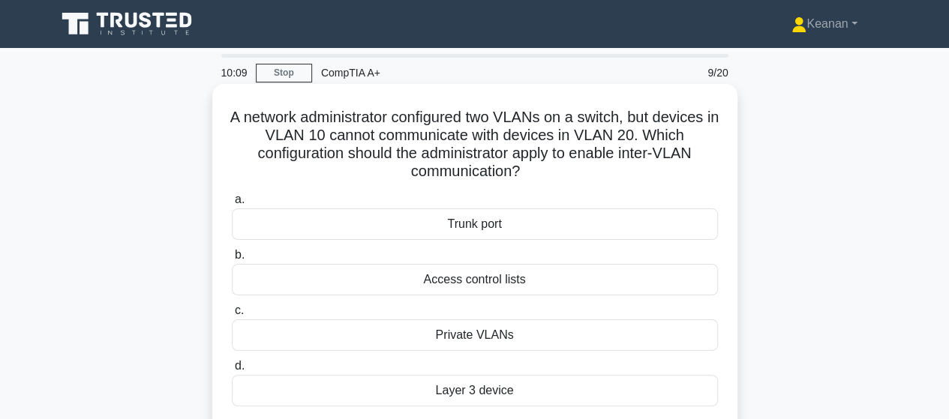
click at [516, 283] on div "Access control lists" at bounding box center [475, 279] width 486 height 31
click at [232, 260] on input "b. Access control lists" at bounding box center [232, 255] width 0 height 10
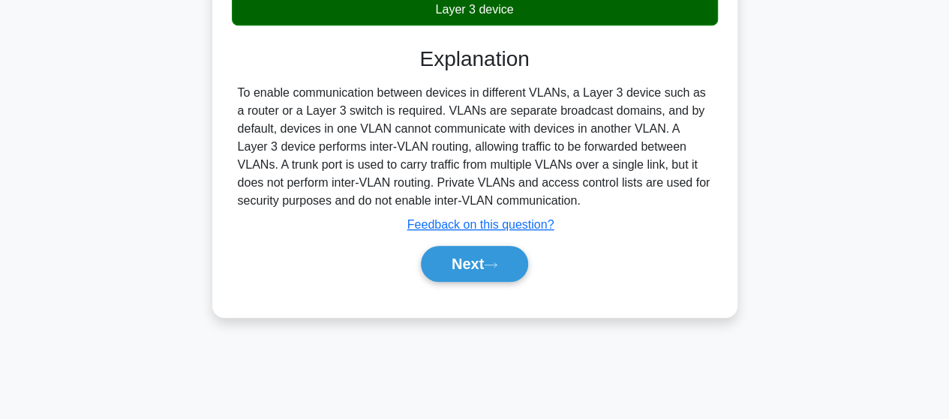
scroll to position [391, 0]
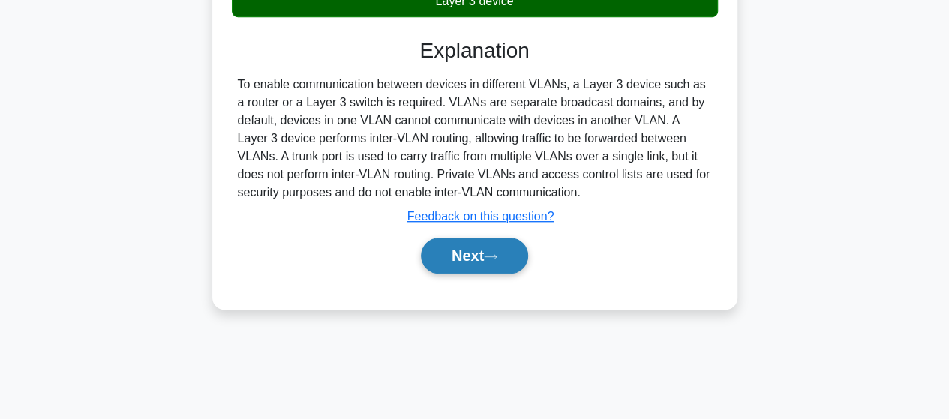
click at [472, 249] on button "Next" at bounding box center [474, 256] width 107 height 36
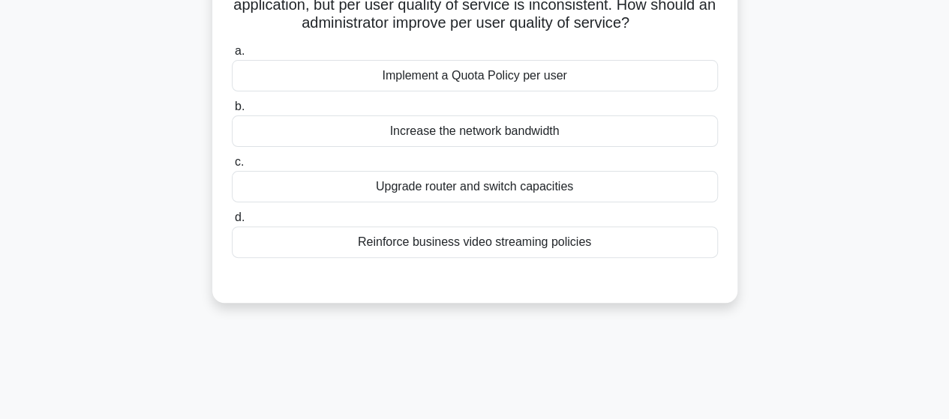
scroll to position [0, 0]
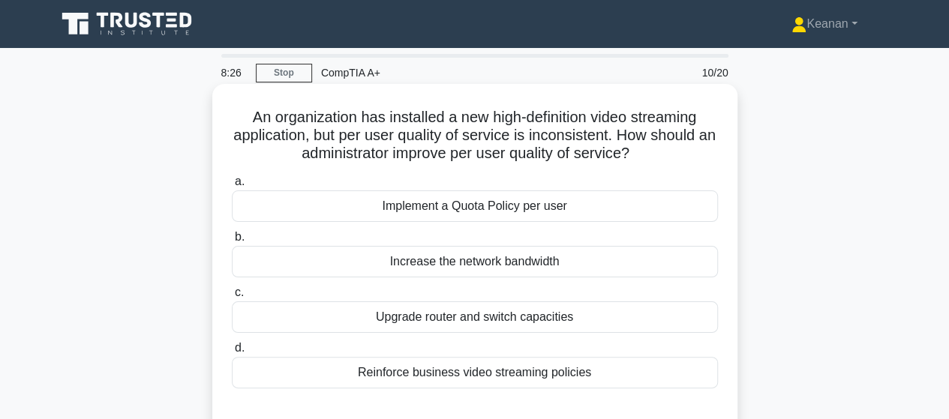
click at [543, 311] on div "Upgrade router and switch capacities" at bounding box center [475, 316] width 486 height 31
click at [232, 298] on input "c. Upgrade router and switch capacities" at bounding box center [232, 293] width 0 height 10
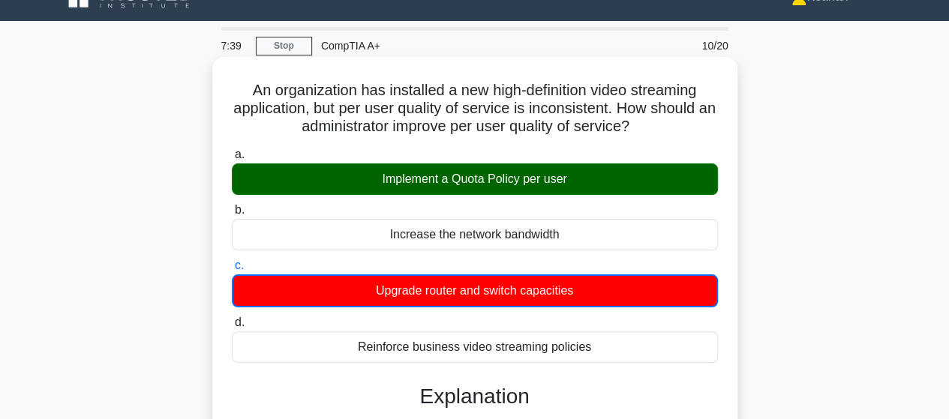
scroll to position [169, 0]
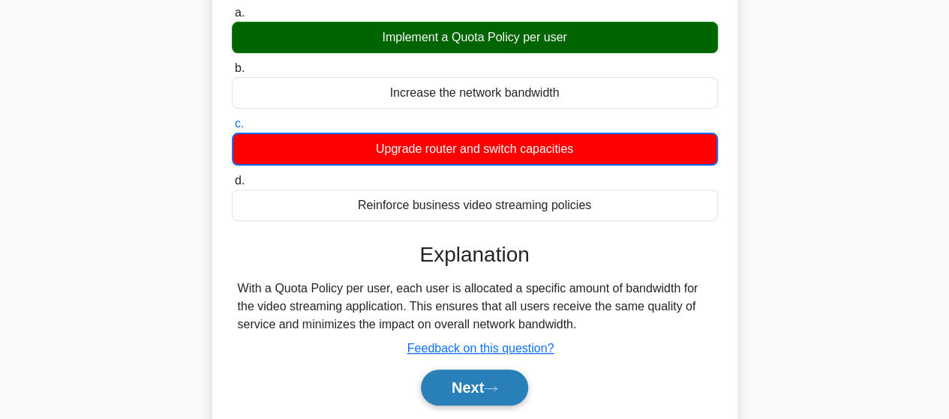
click at [511, 391] on button "Next" at bounding box center [474, 388] width 107 height 36
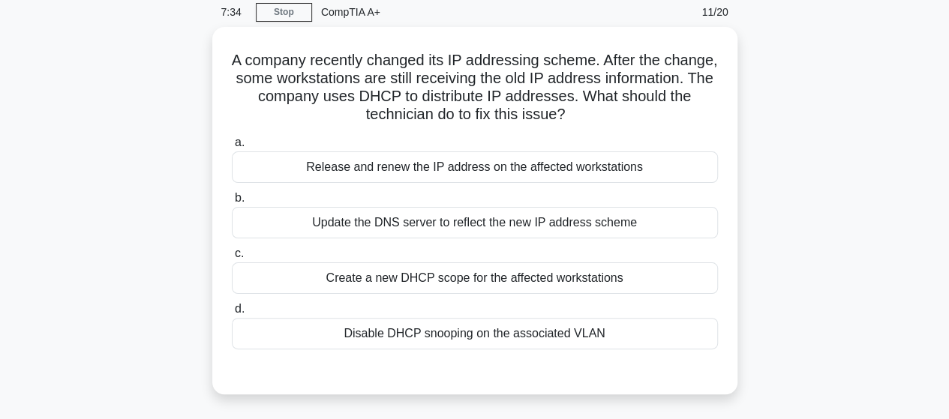
scroll to position [0, 0]
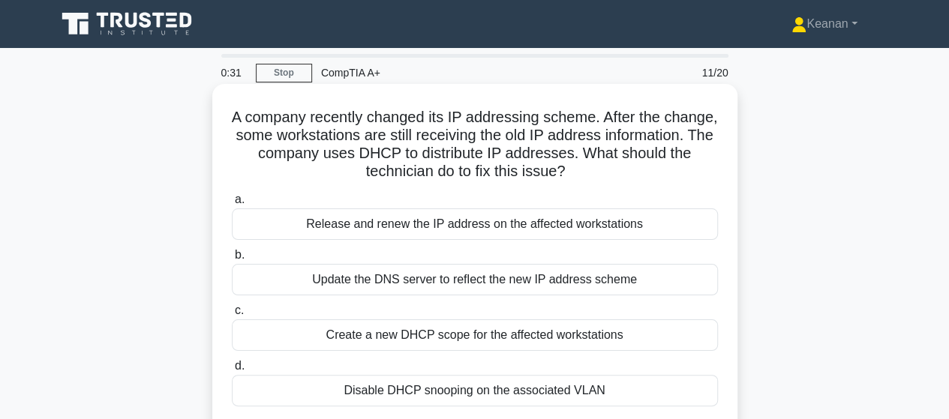
click at [438, 218] on div "Release and renew the IP address on the affected workstations" at bounding box center [475, 223] width 486 height 31
click at [232, 205] on input "a. Release and renew the IP address on the affected workstations" at bounding box center [232, 200] width 0 height 10
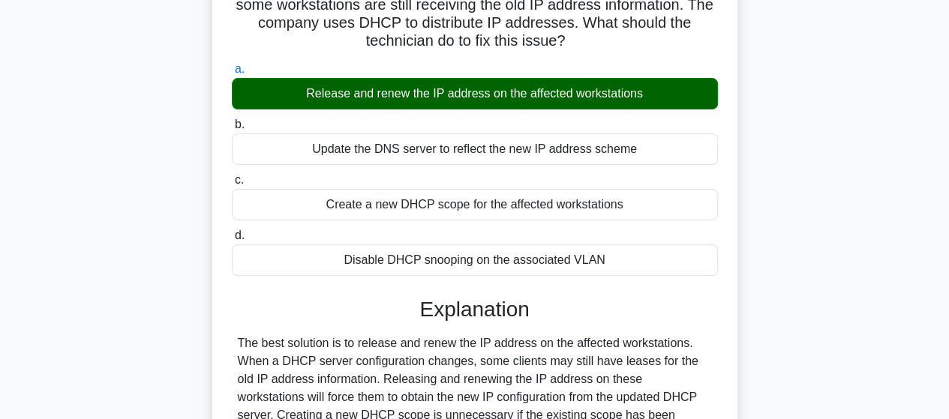
scroll to position [343, 0]
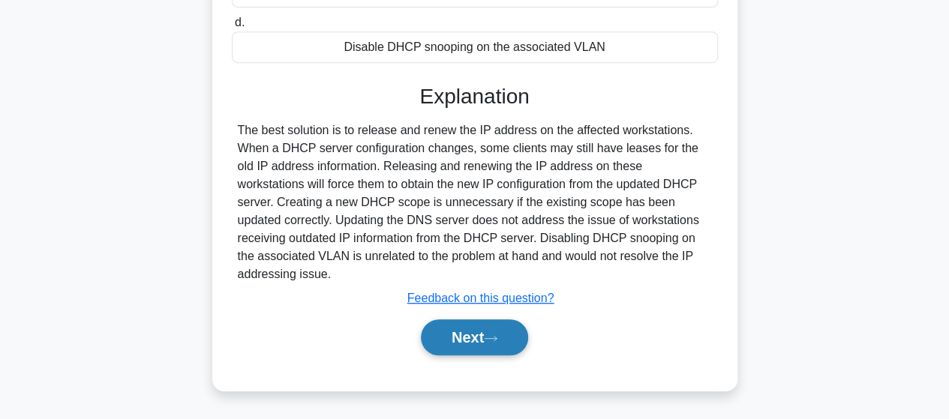
click at [475, 330] on button "Next" at bounding box center [474, 337] width 107 height 36
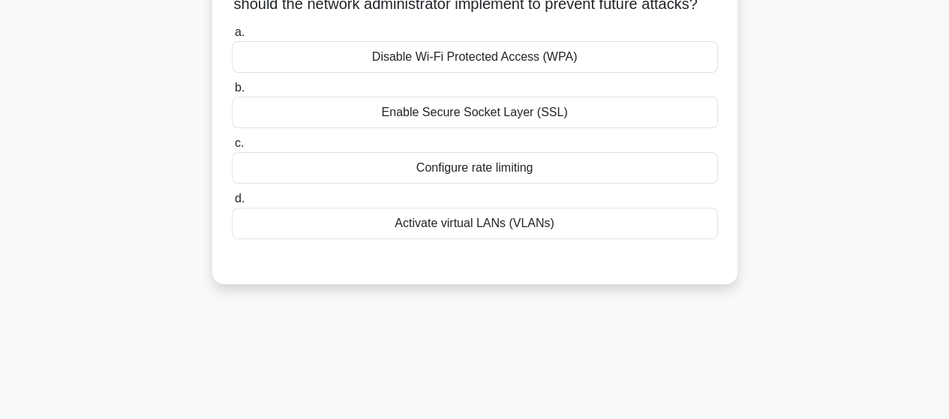
scroll to position [0, 0]
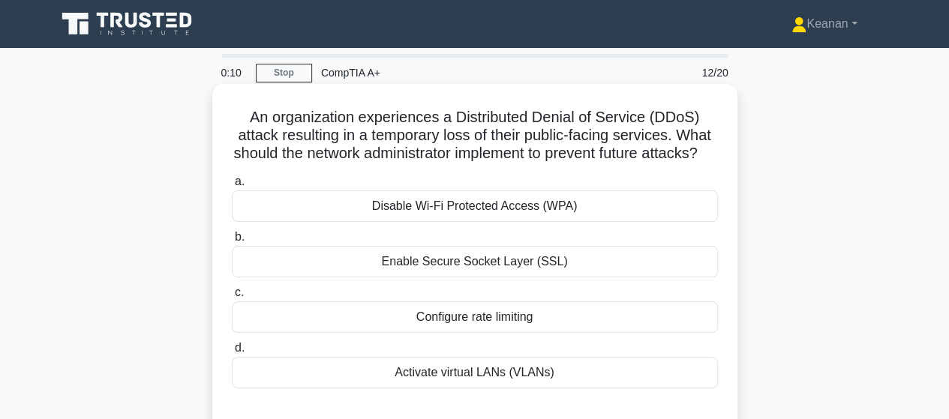
click at [463, 222] on div "Disable Wi-Fi Protected Access (WPA)" at bounding box center [475, 205] width 486 height 31
click at [232, 187] on input "a. Disable Wi-Fi Protected Access (WPA)" at bounding box center [232, 182] width 0 height 10
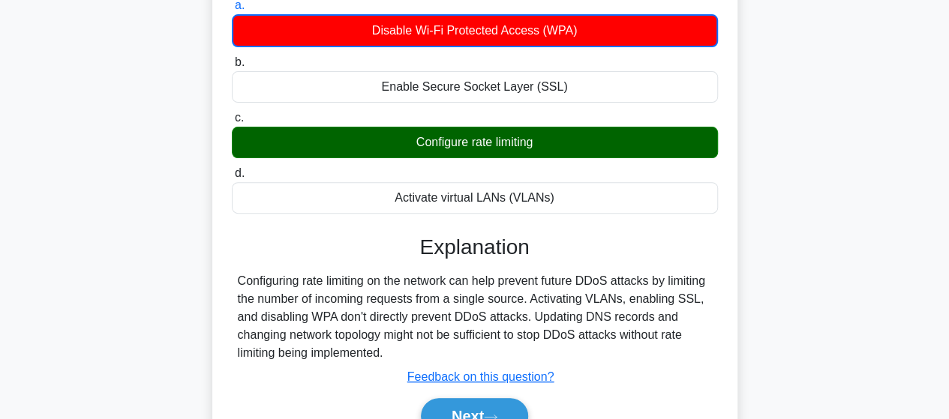
scroll to position [391, 0]
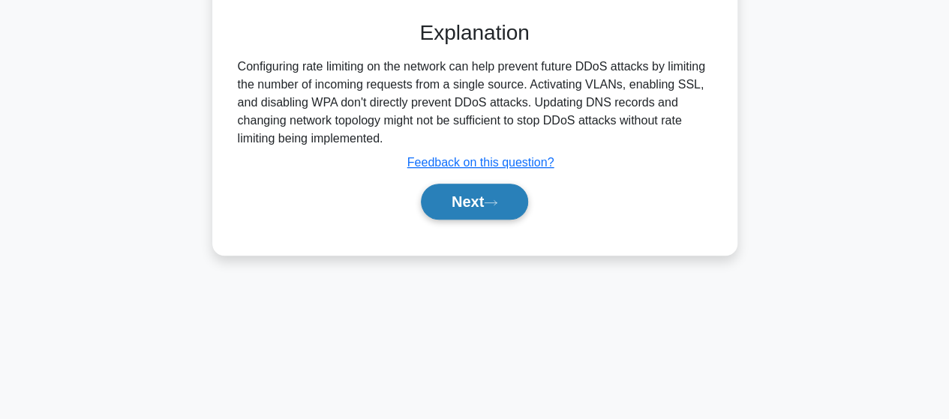
click at [487, 217] on button "Next" at bounding box center [474, 202] width 107 height 36
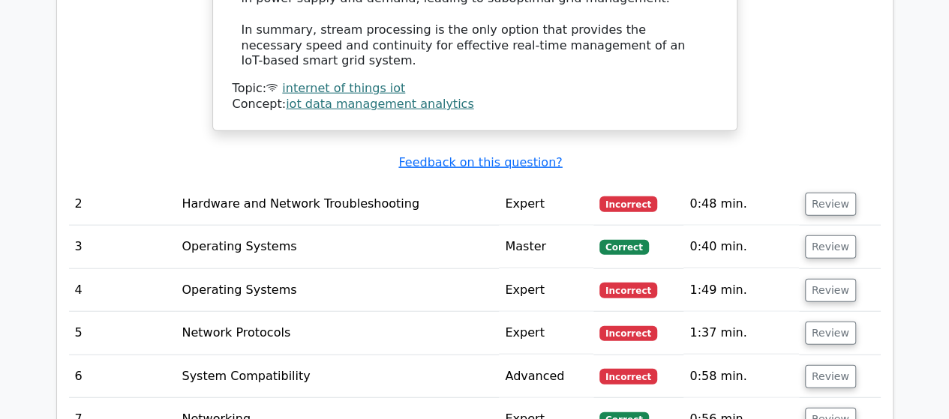
scroll to position [1702, 0]
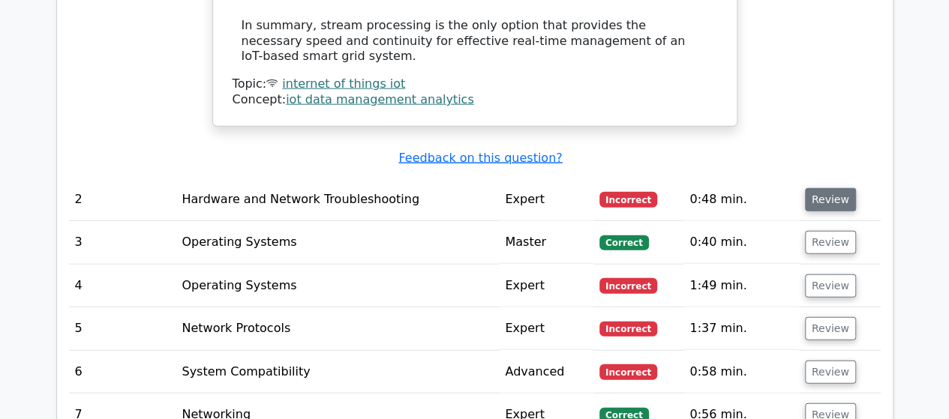
click at [828, 188] on button "Review" at bounding box center [830, 199] width 51 height 23
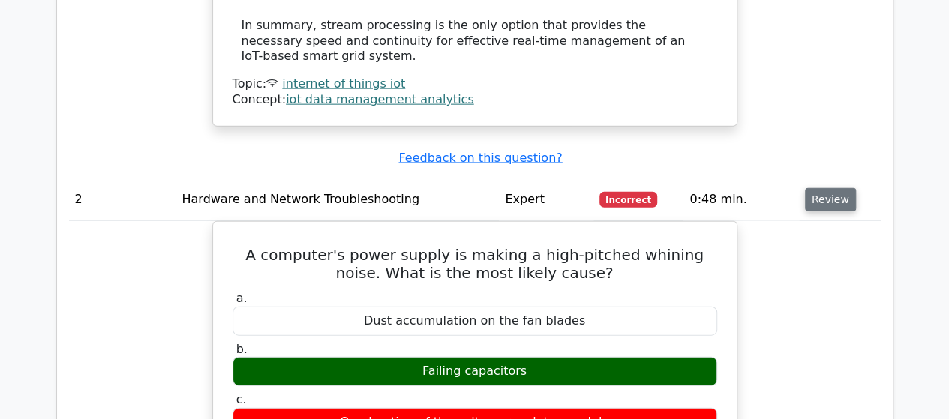
click at [828, 188] on button "Review" at bounding box center [830, 199] width 51 height 23
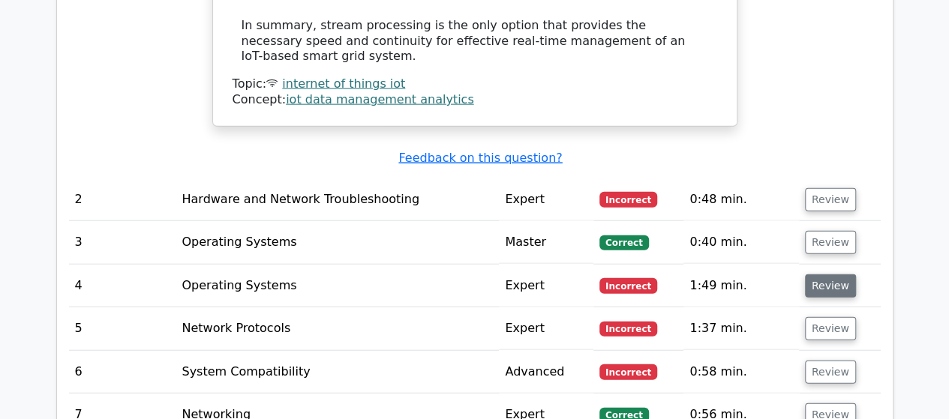
click at [825, 274] on button "Review" at bounding box center [830, 285] width 51 height 23
